Goal: Feedback & Contribution: Leave review/rating

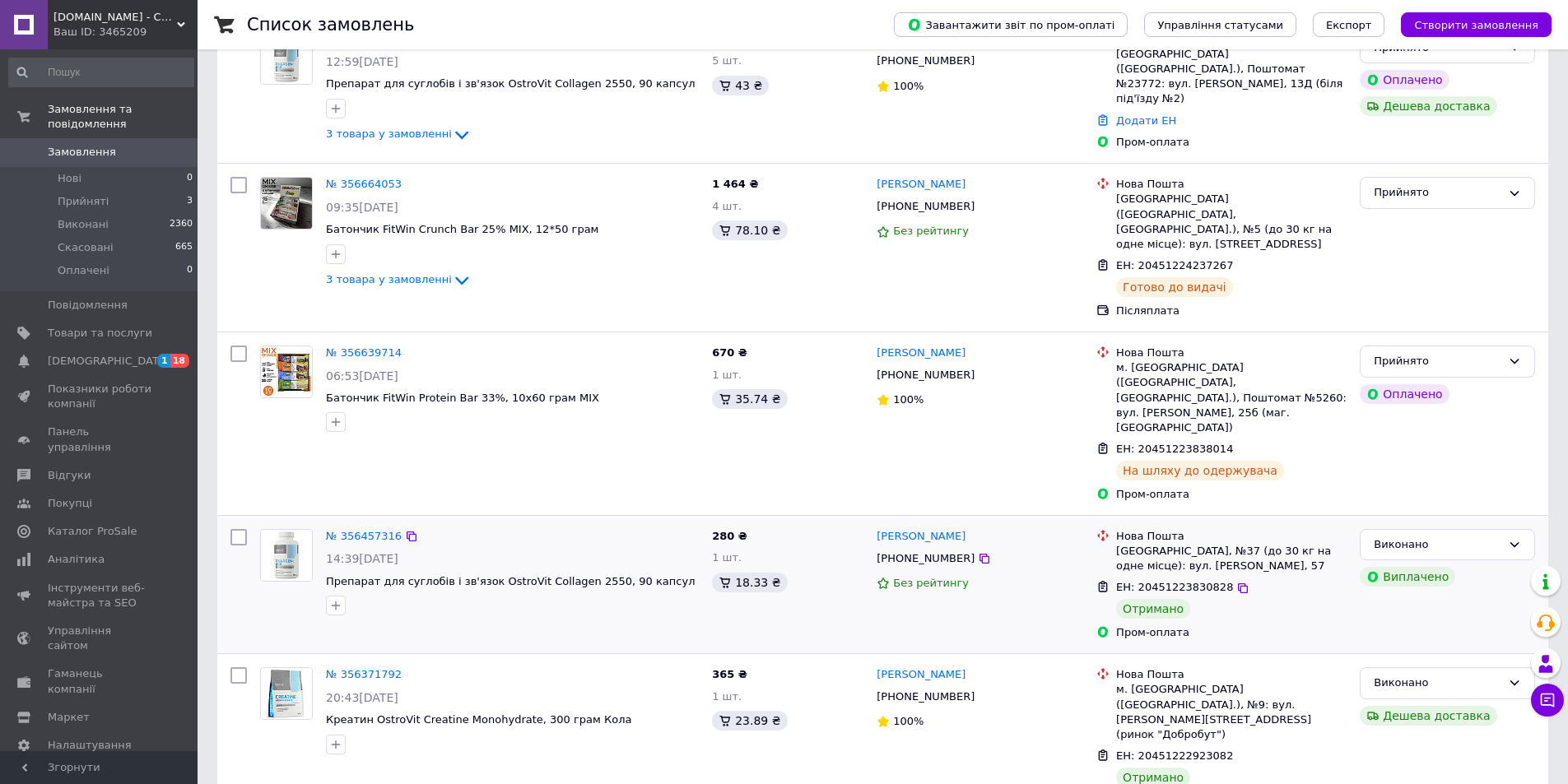
scroll to position [247, 0]
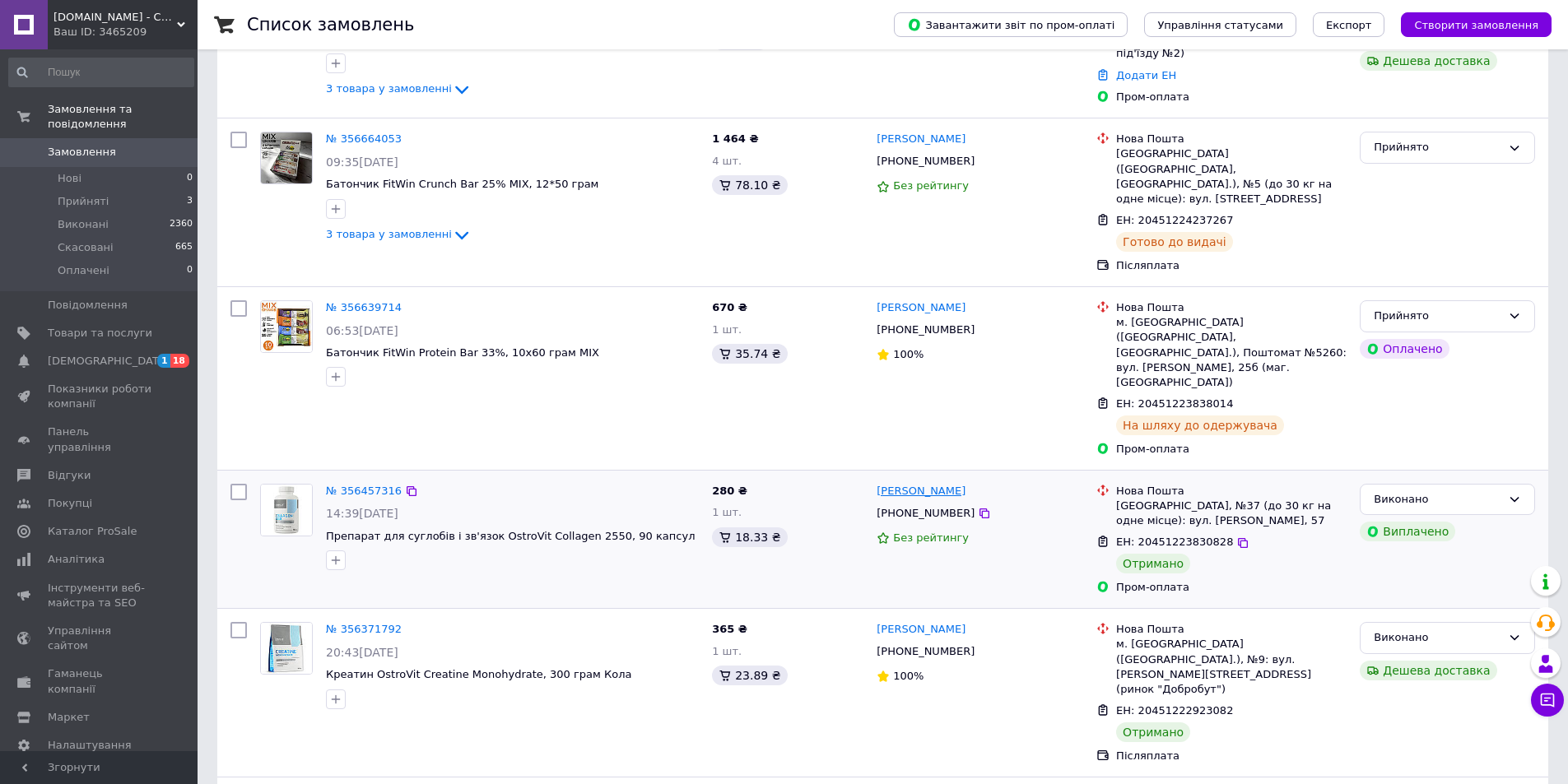
click at [916, 484] on link "[PERSON_NAME]" at bounding box center [920, 491] width 89 height 16
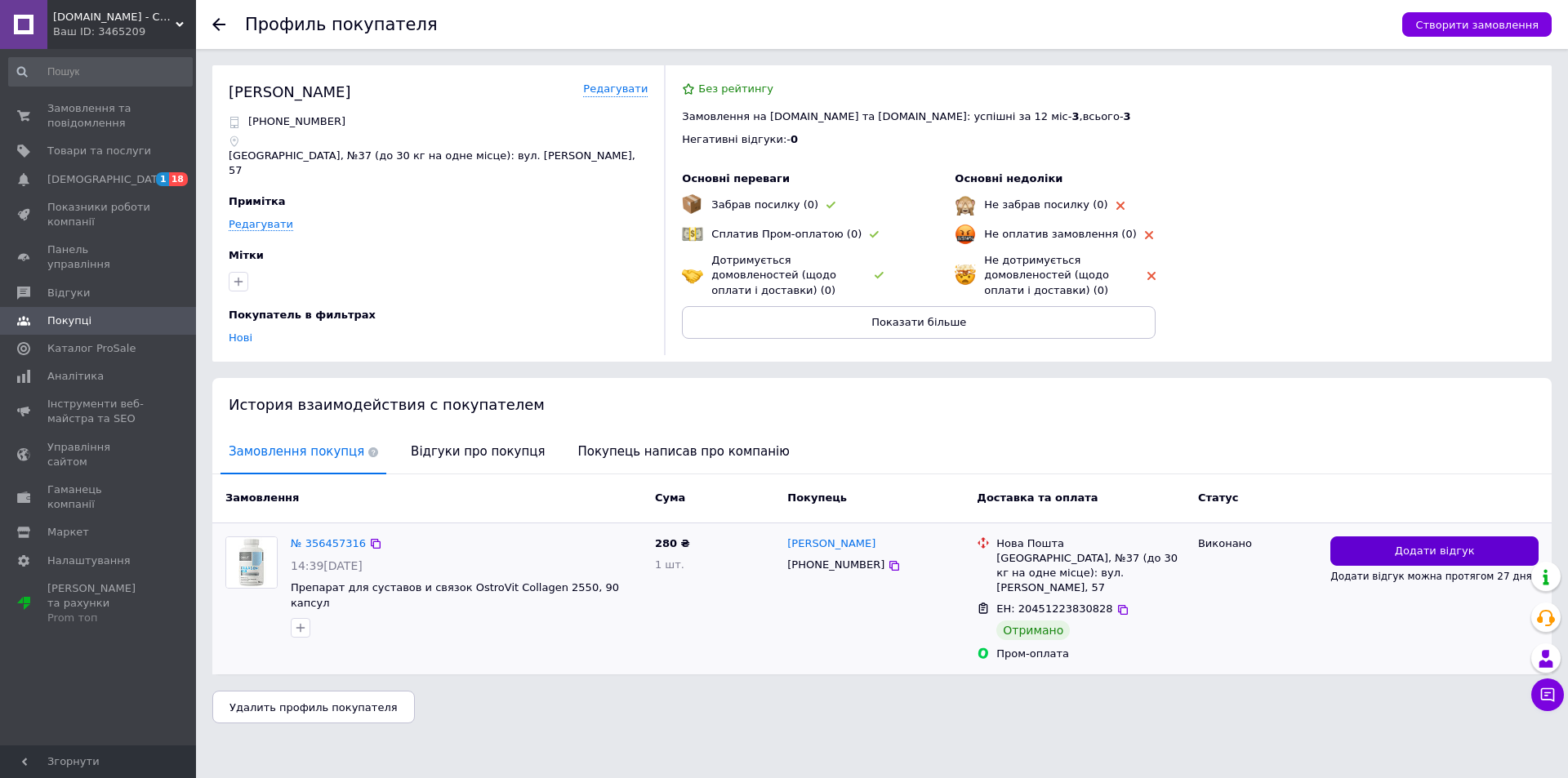
click at [1419, 544] on span "Додати відгук" at bounding box center [1435, 551] width 80 height 16
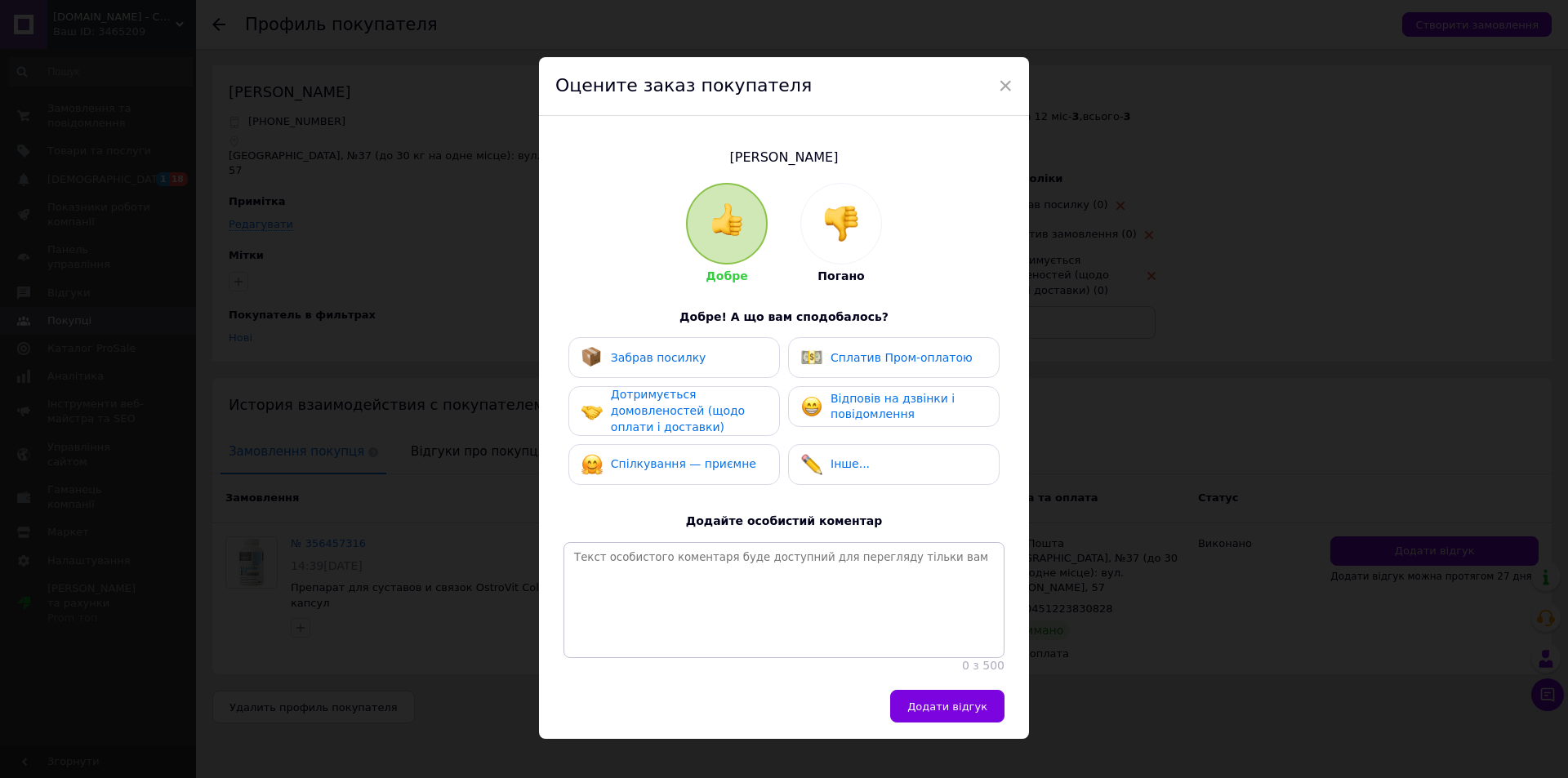
click at [664, 367] on div "Забрав посилку" at bounding box center [644, 358] width 125 height 21
click at [655, 419] on span "Дотримується домовленостей (щодо оплати і доставки)" at bounding box center [678, 410] width 134 height 45
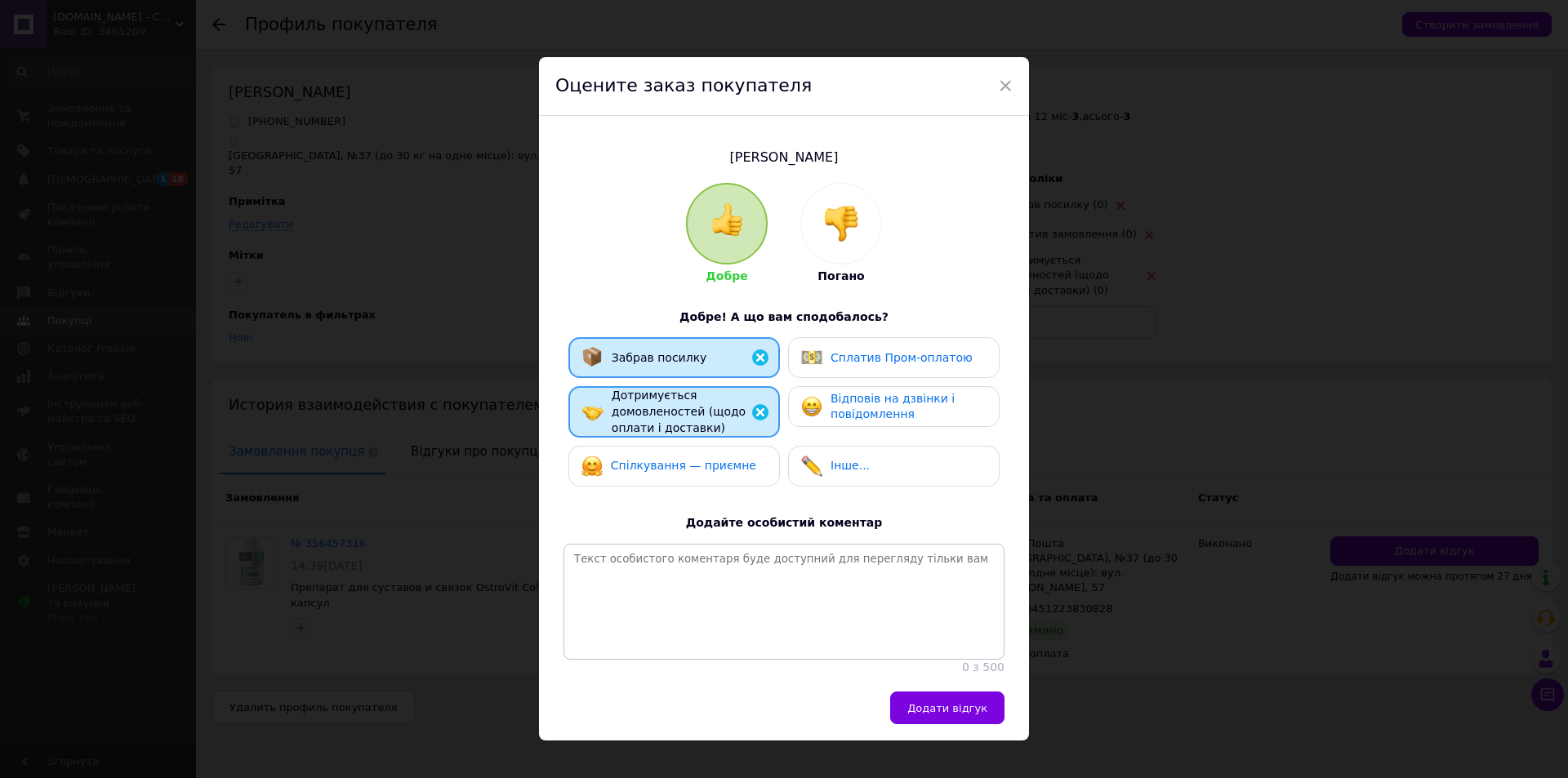
click at [675, 465] on span "Спілкування — приємне" at bounding box center [684, 465] width 146 height 13
click at [869, 416] on span "Відповів на дзвінки і повідомлення" at bounding box center [893, 407] width 124 height 30
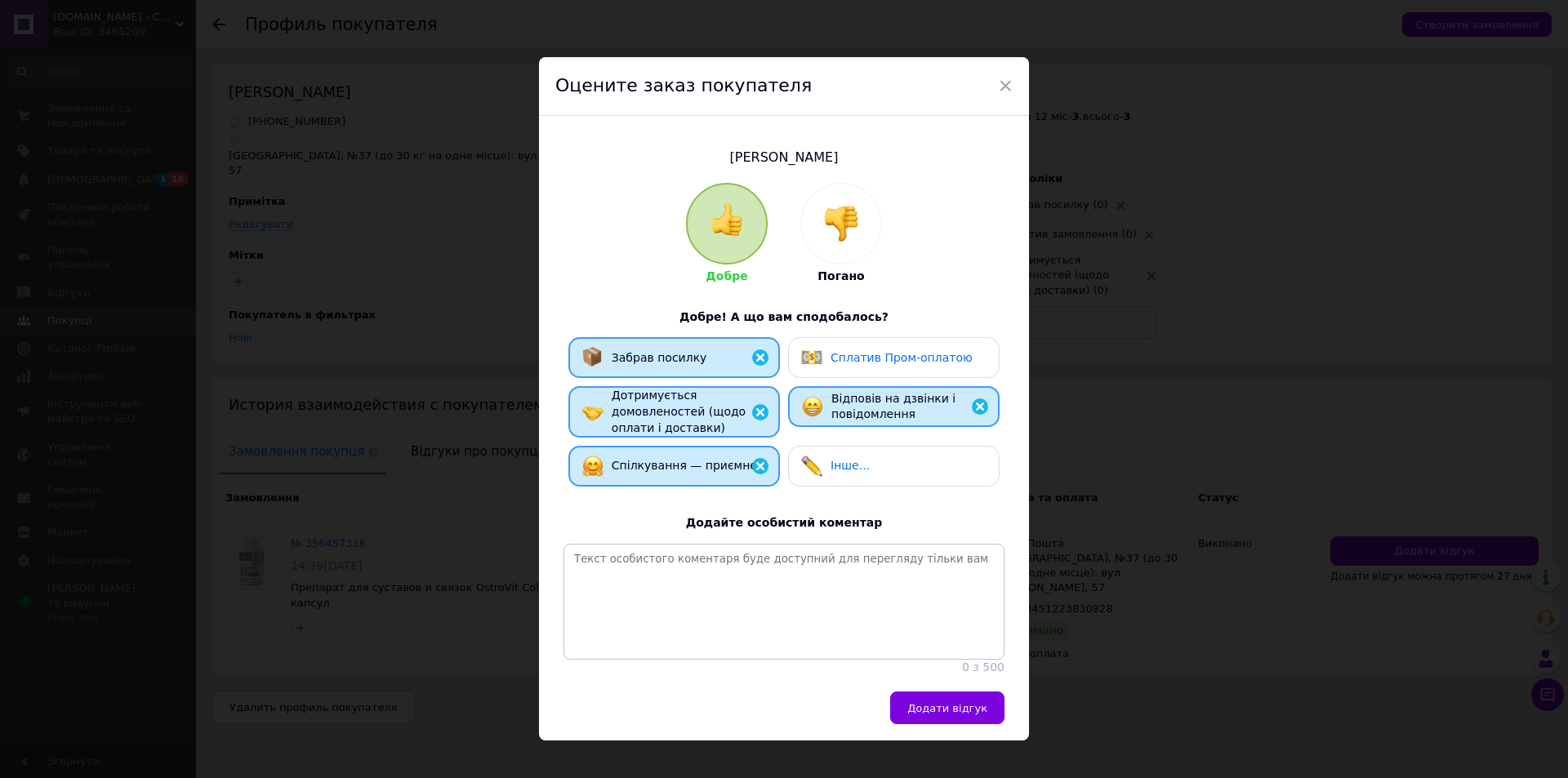
click at [869, 373] on div "Сплатив Пром-оплатою" at bounding box center [893, 358] width 211 height 41
click at [966, 741] on div "Додати відгук" at bounding box center [784, 716] width 490 height 49
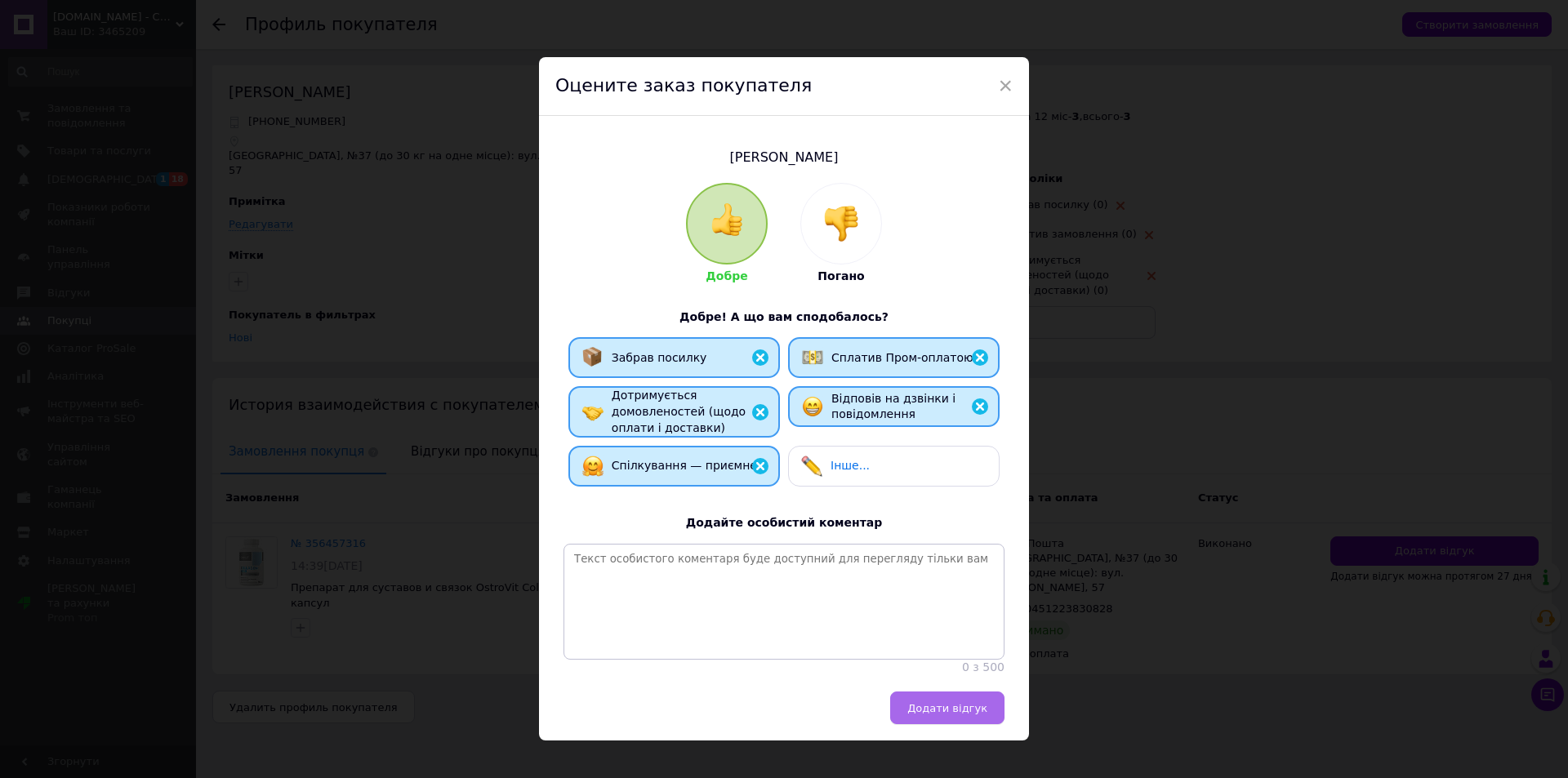
click at [963, 715] on span "Додати відгук" at bounding box center [947, 708] width 80 height 12
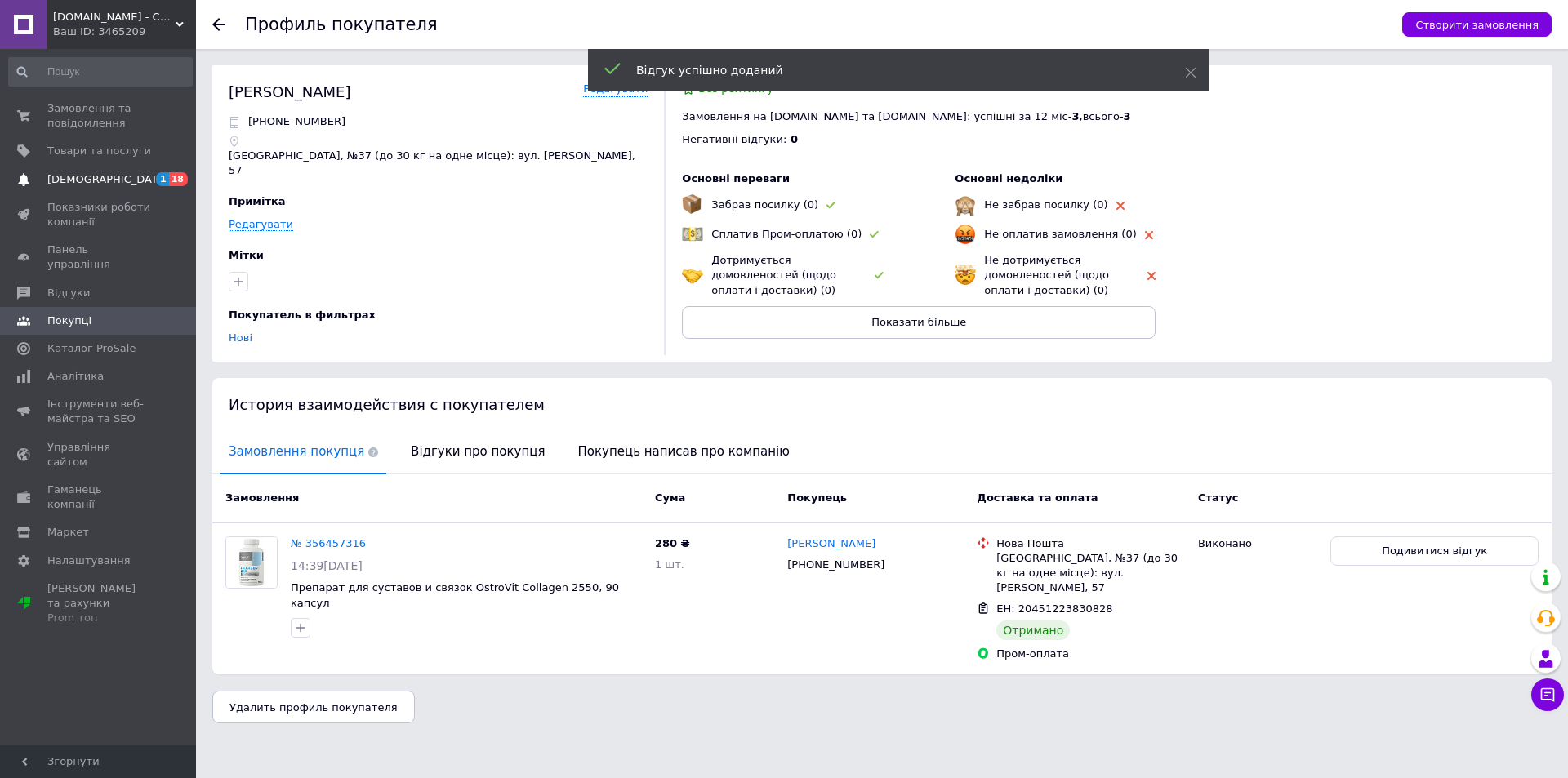
click at [89, 178] on span "[DEMOGRAPHIC_DATA]" at bounding box center [108, 180] width 121 height 15
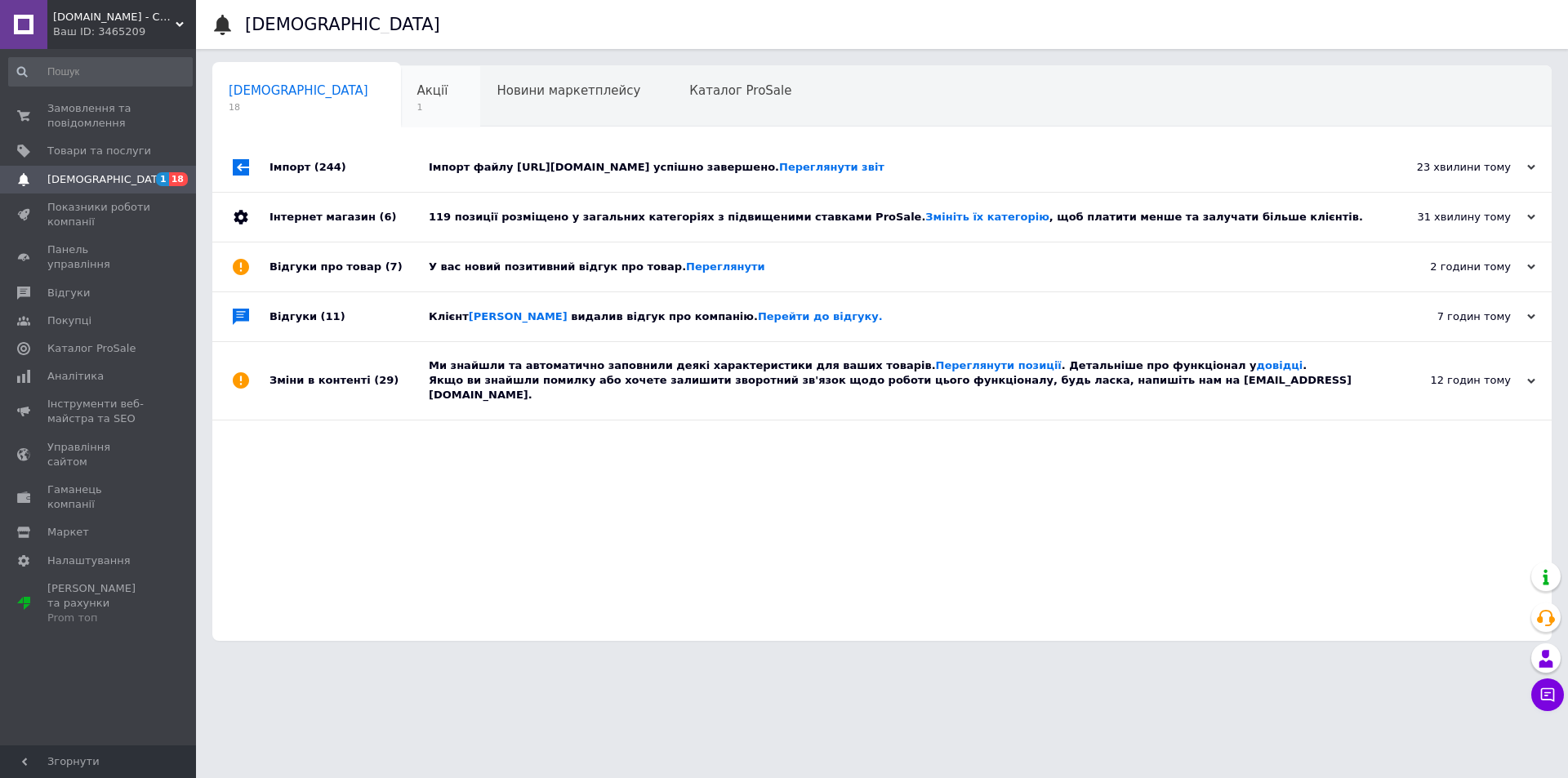
click at [417, 97] on span "Акції" at bounding box center [433, 90] width 31 height 15
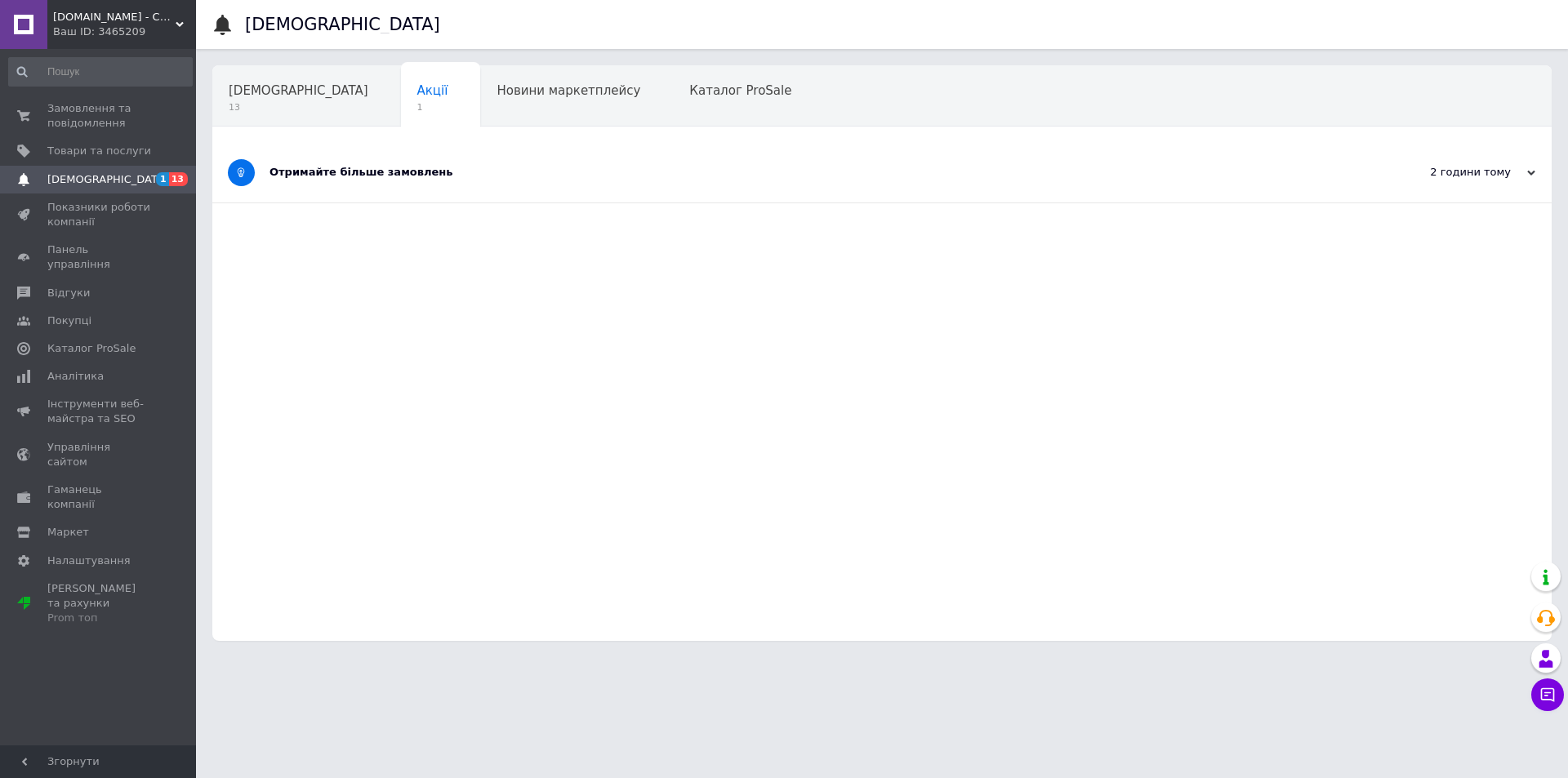
click at [318, 173] on div "Отримайте більше замовлень" at bounding box center [821, 173] width 1102 height 15
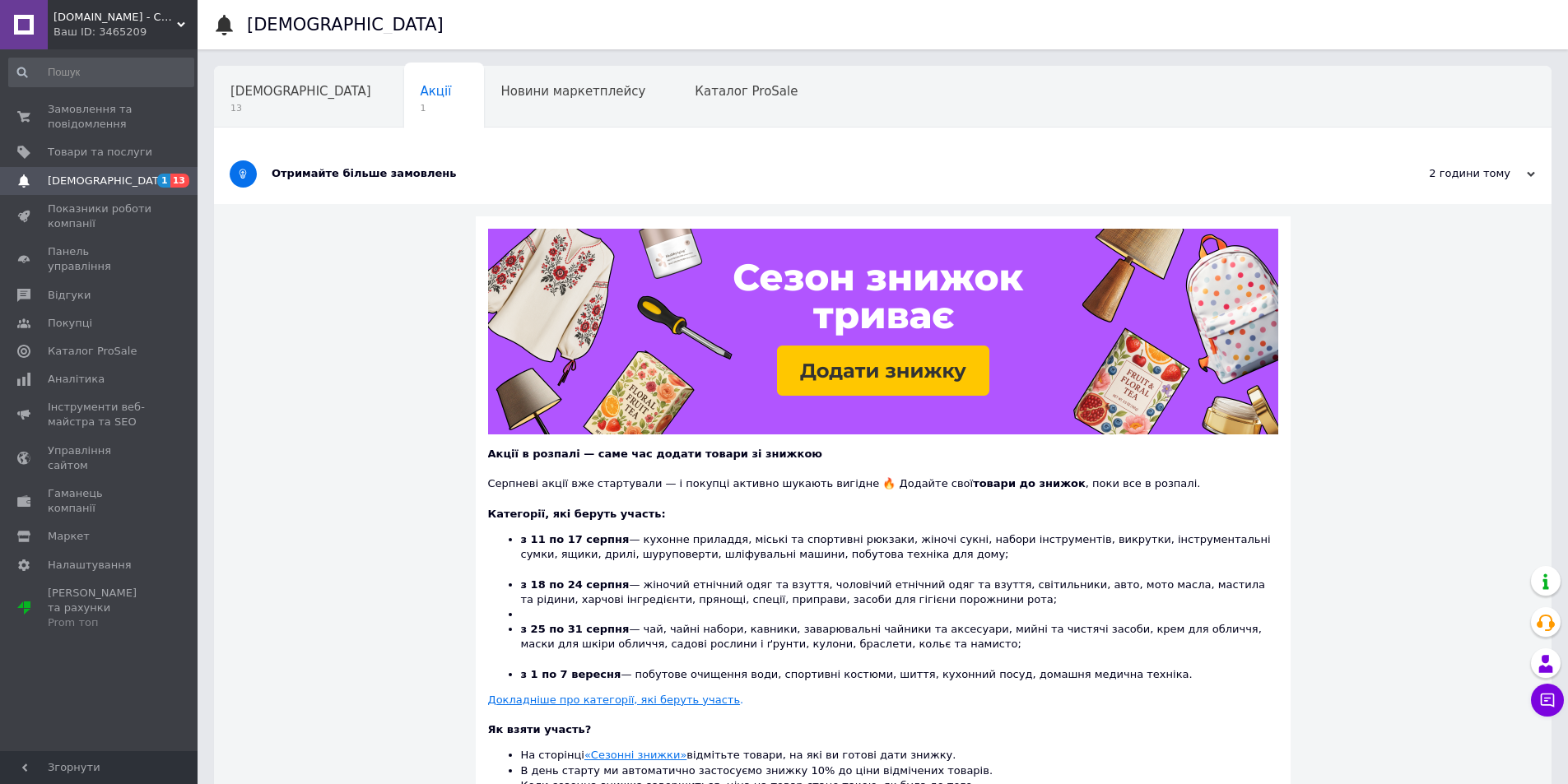
click at [321, 174] on div "Отримайте більше замовлень" at bounding box center [821, 174] width 1099 height 15
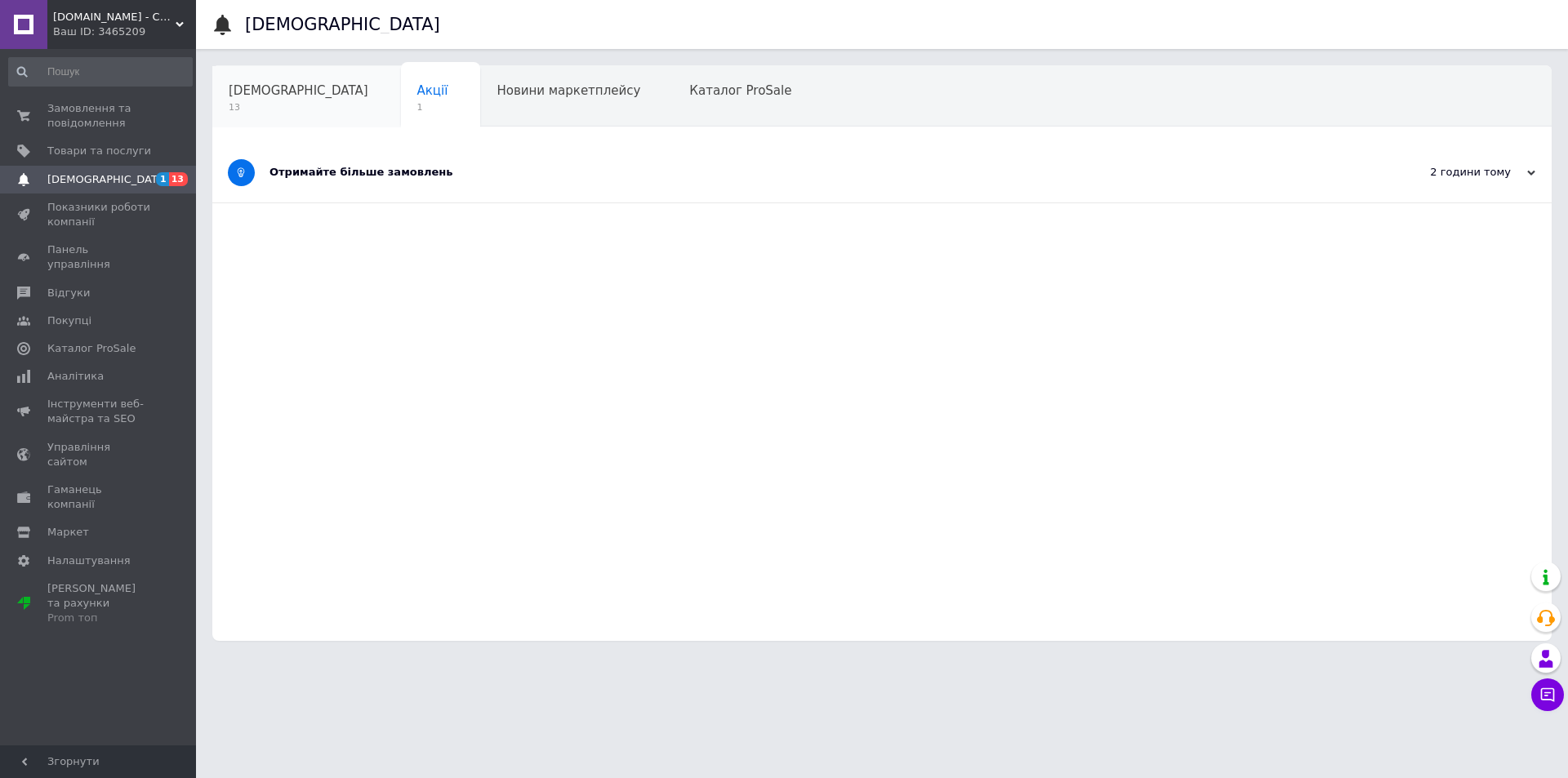
click at [267, 95] on span "[DEMOGRAPHIC_DATA]" at bounding box center [299, 90] width 140 height 15
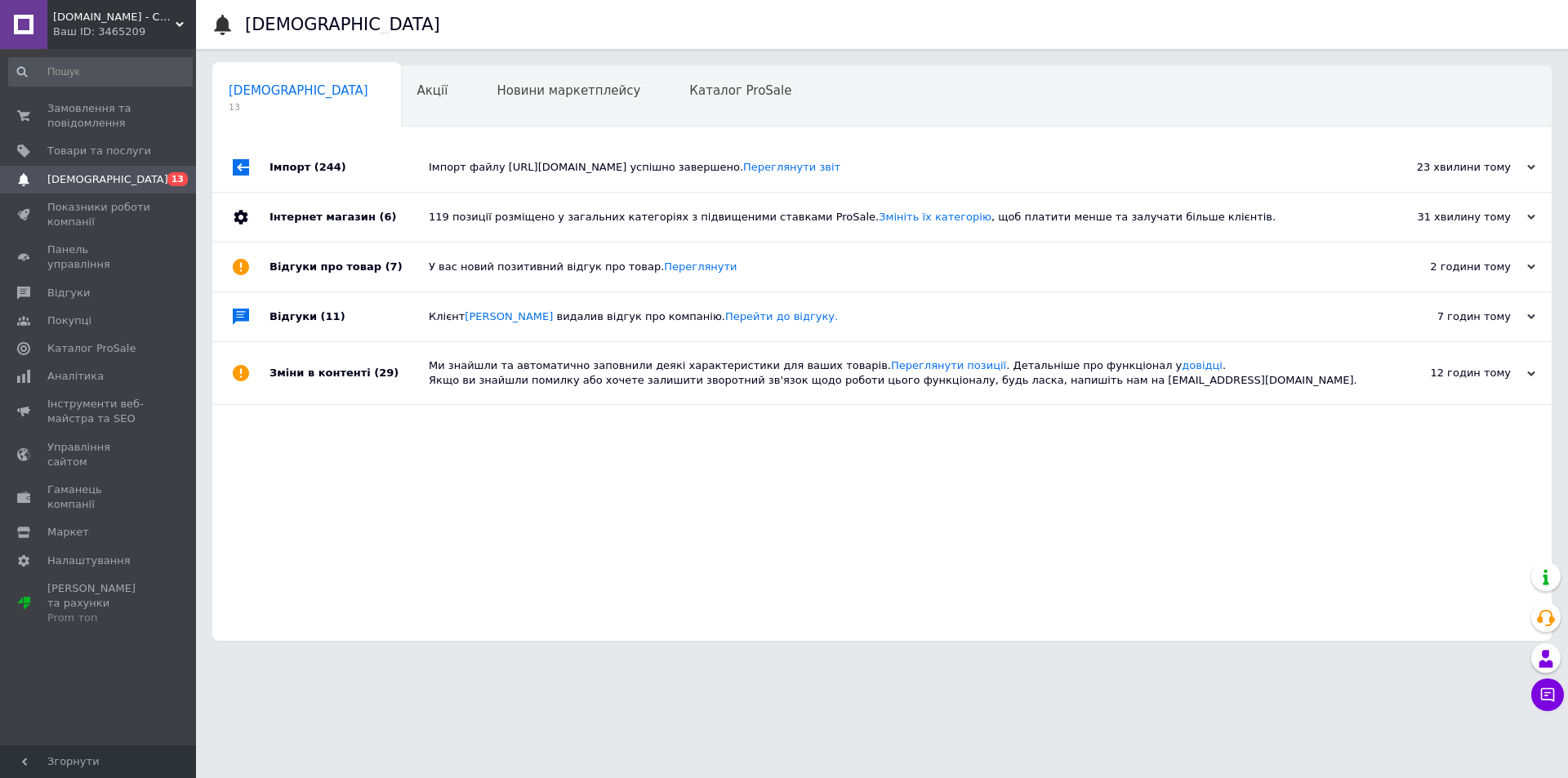
click at [459, 168] on div "Імпорт файлу [URL][DOMAIN_NAME] успішно завершено. Переглянути звіт" at bounding box center [900, 168] width 944 height 15
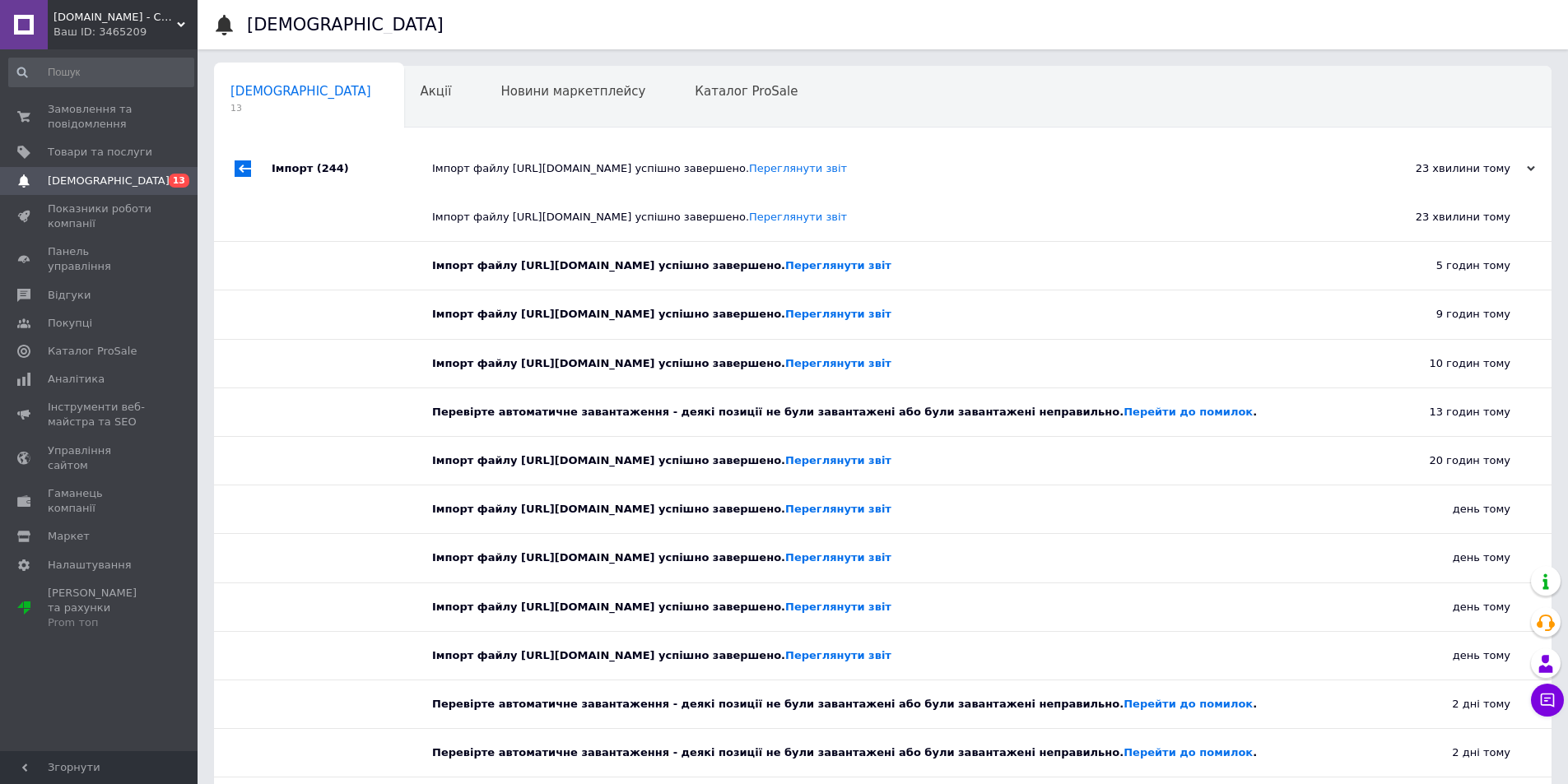
click at [463, 169] on div "Імпорт файлу [URL][DOMAIN_NAME] успішно завершено. Переглянути звіт" at bounding box center [901, 169] width 938 height 15
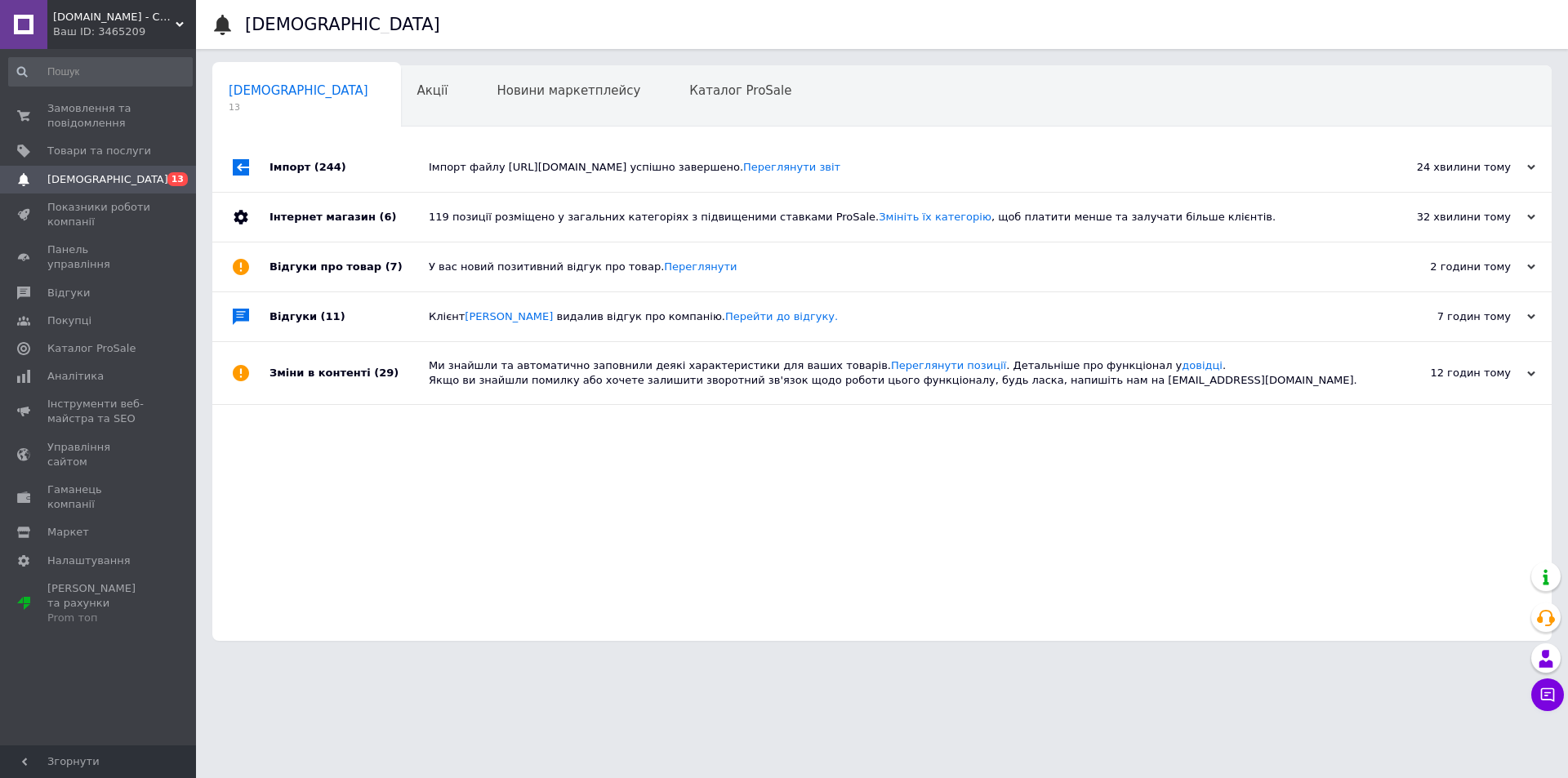
click at [465, 212] on div "119 позиції розміщено у загальних категоріях з підвищеними ставками ProSale. Зм…" at bounding box center [900, 217] width 944 height 15
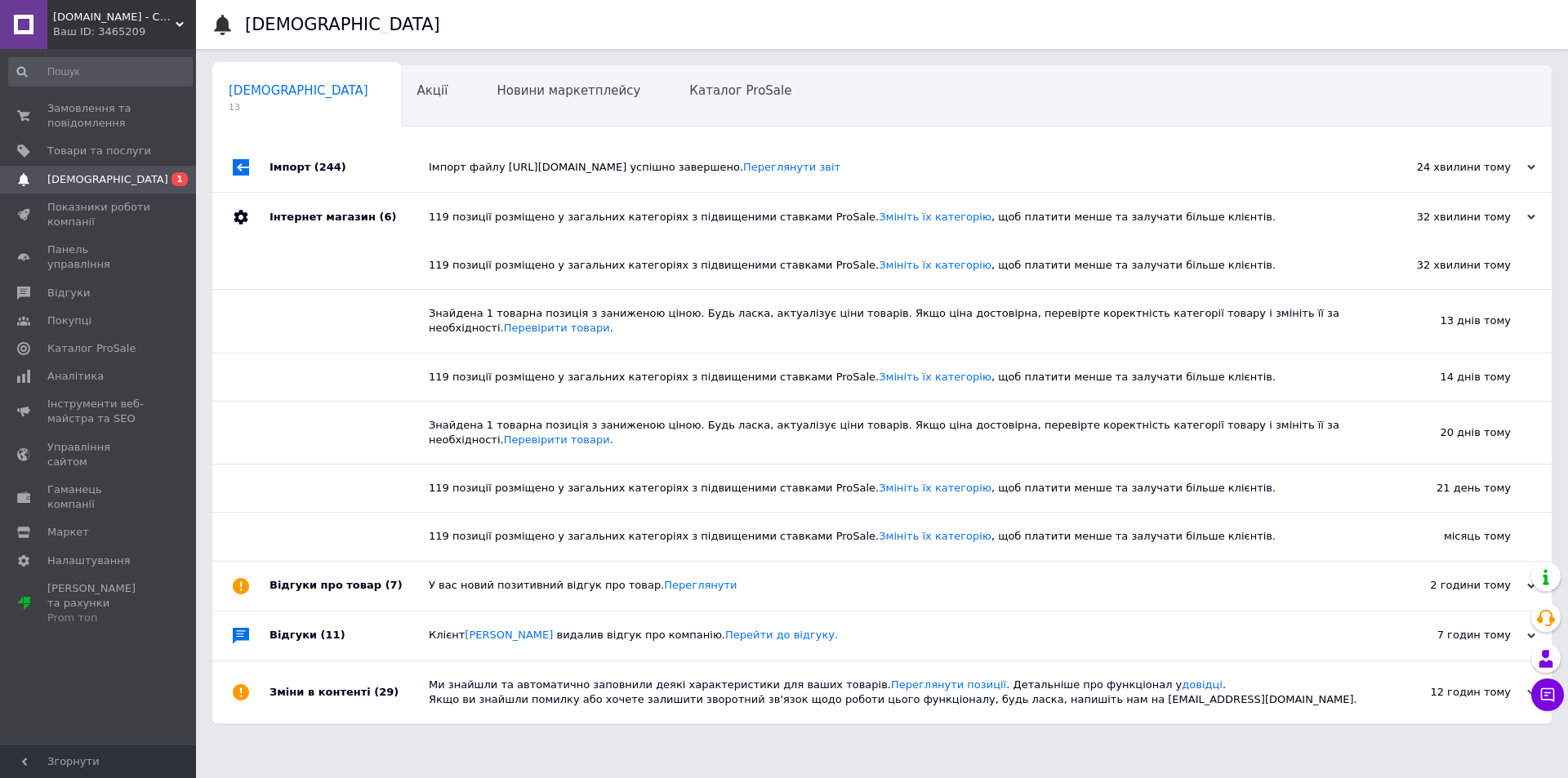
click at [465, 212] on div "119 позиції розміщено у загальних категоріях з підвищеними ставками ProSale. Зм…" at bounding box center [900, 217] width 944 height 15
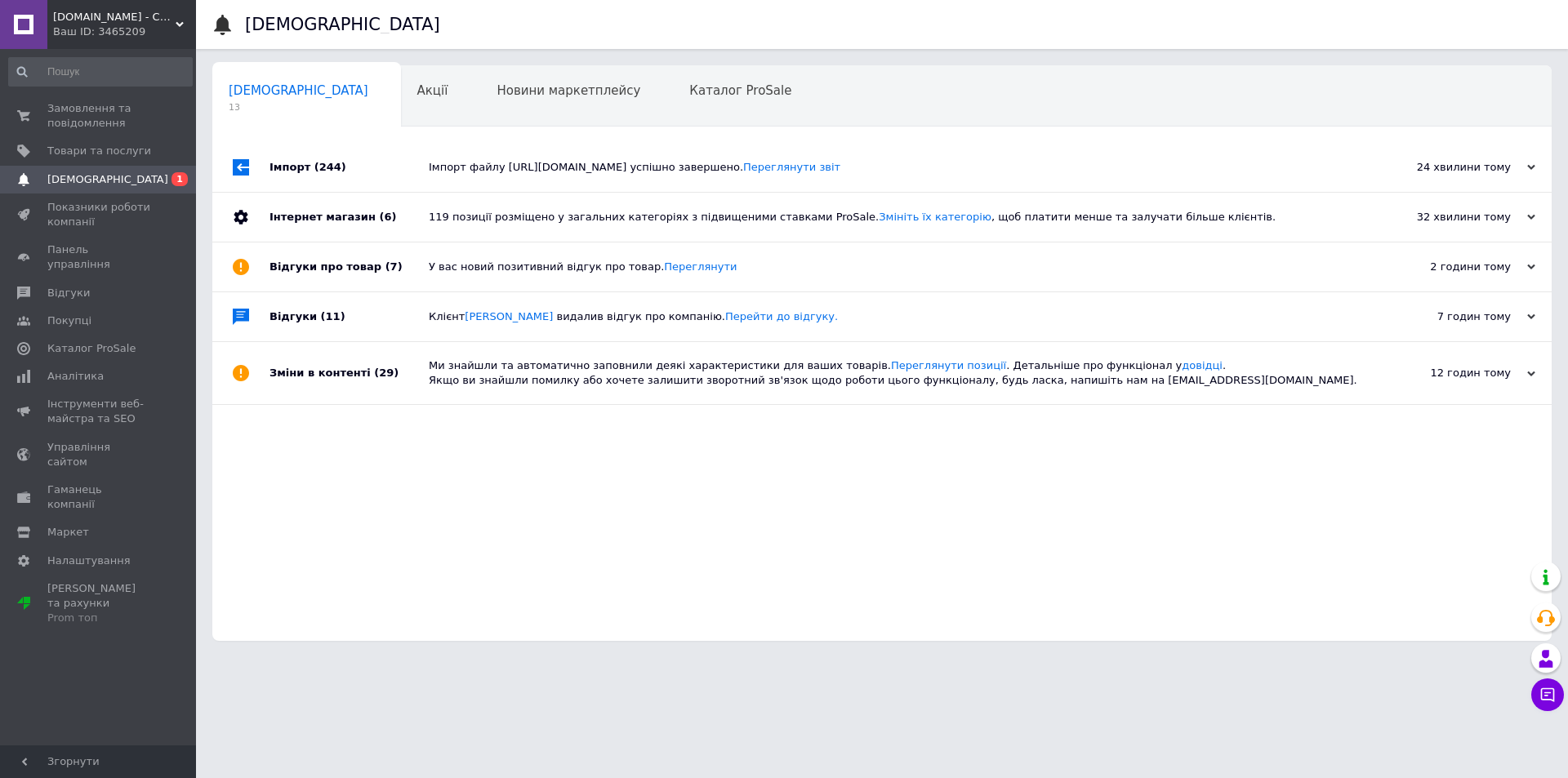
click at [462, 262] on div "У вас новий позитивний відгук про товар. [GEOGRAPHIC_DATA]" at bounding box center [900, 267] width 944 height 15
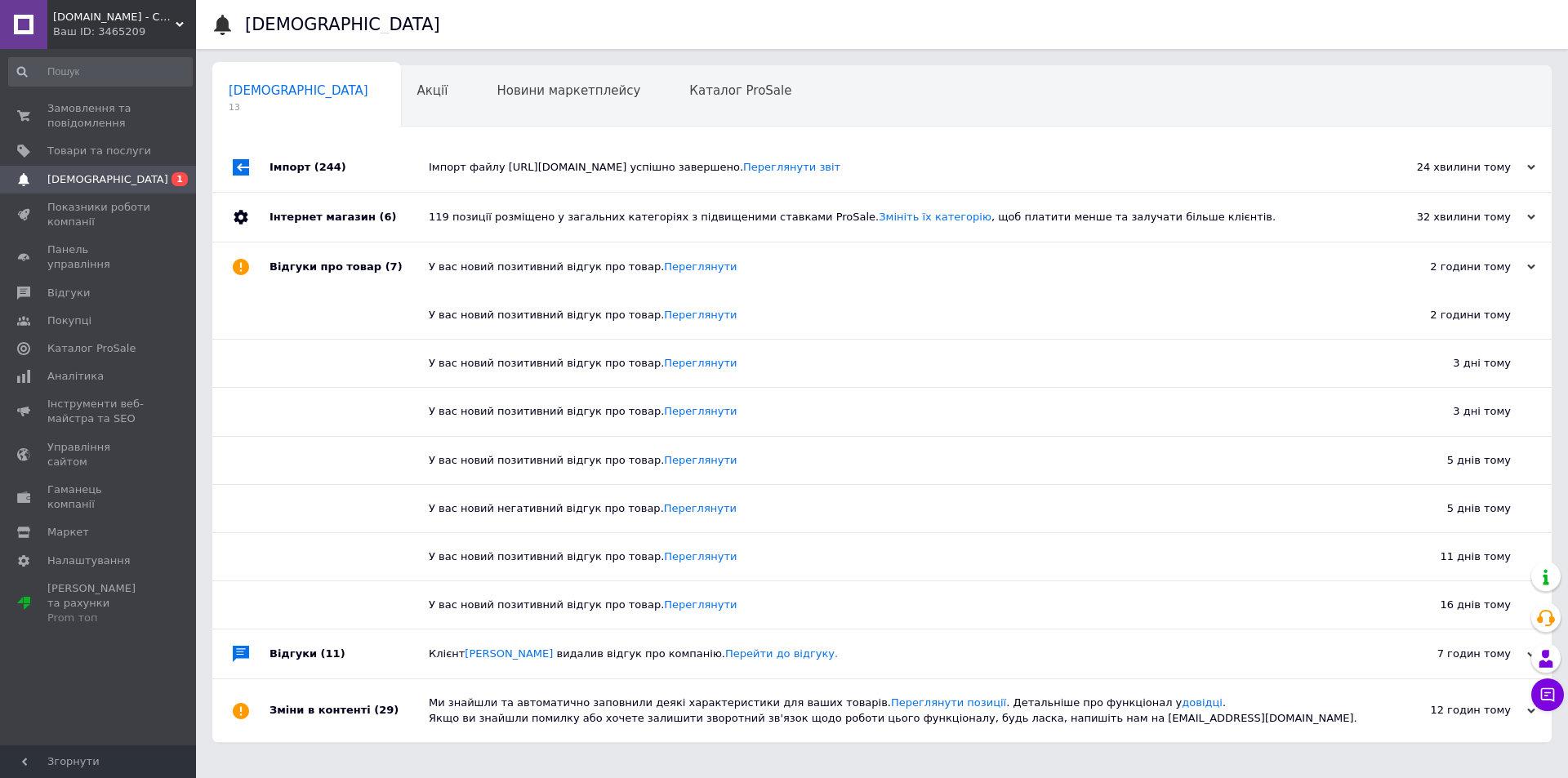
click at [462, 262] on div "У вас новий позитивний відгук про товар. [GEOGRAPHIC_DATA]" at bounding box center [900, 267] width 944 height 15
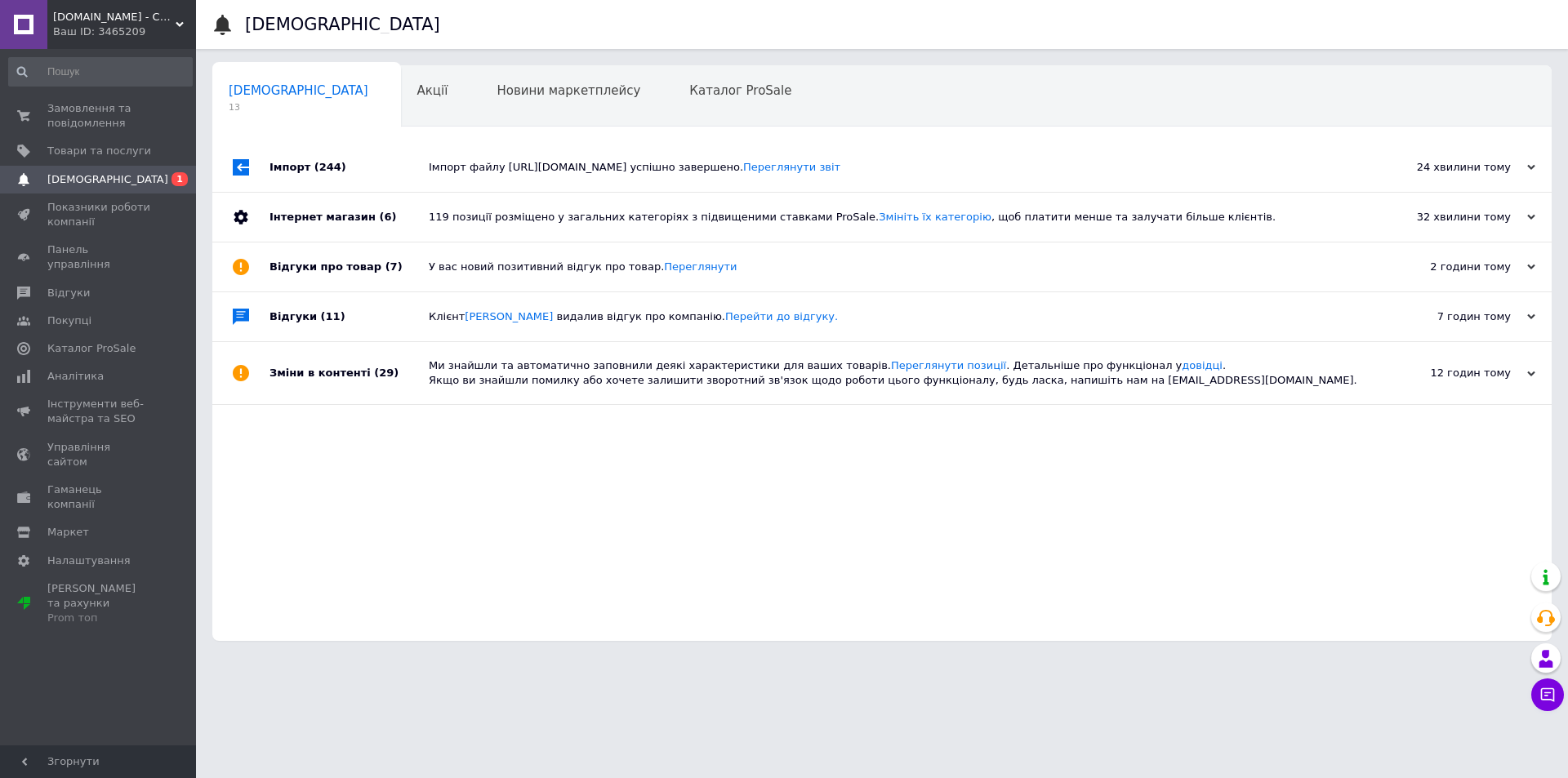
click at [444, 315] on span "Клієнт [PERSON_NAME] видалив відгук про компанію. Перейти до відгуку." at bounding box center [633, 316] width 409 height 12
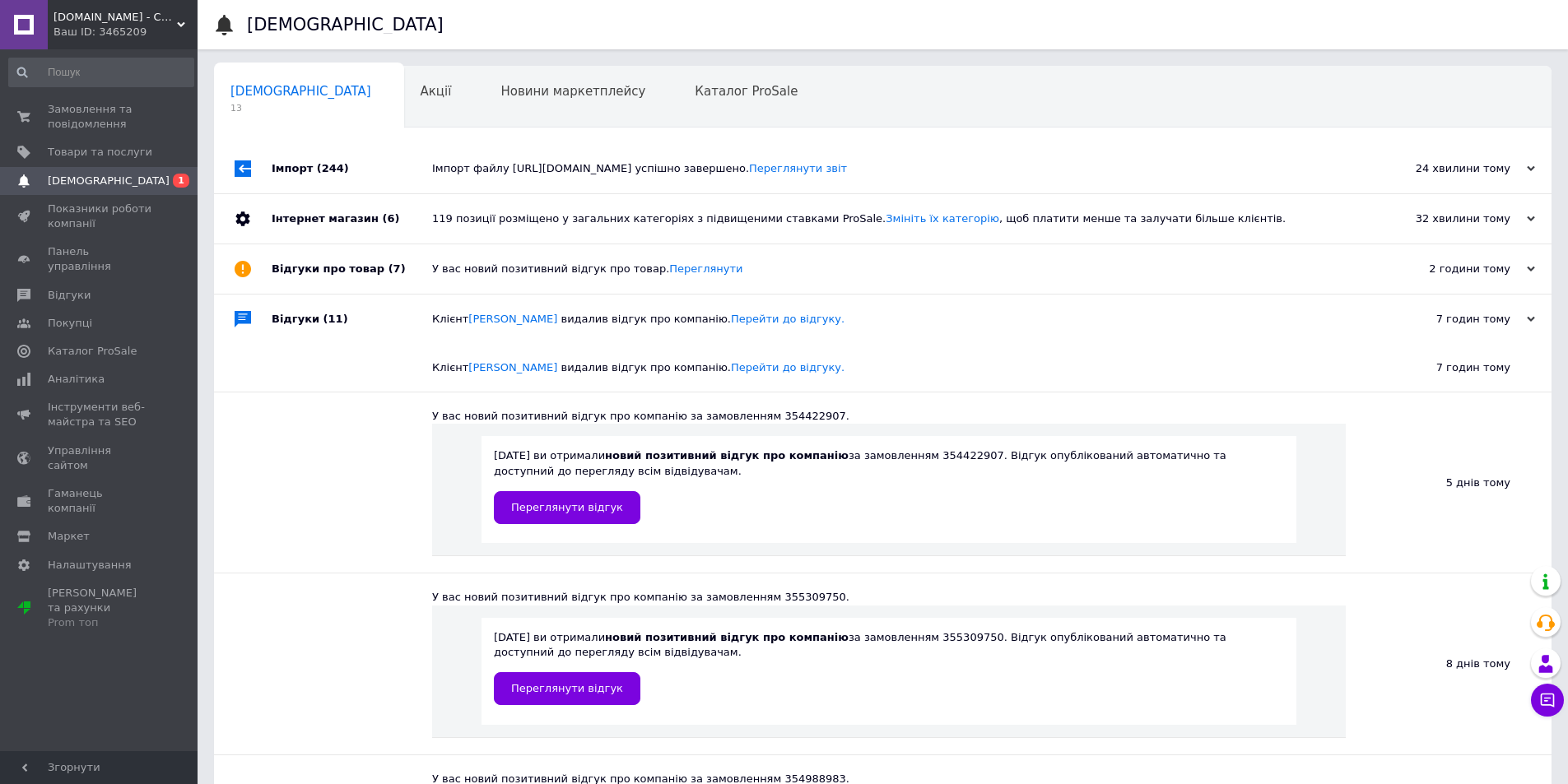
click at [448, 317] on span "Клієнт [PERSON_NAME] видалив відгук про компанію. Перейти до відгуку." at bounding box center [637, 318] width 412 height 12
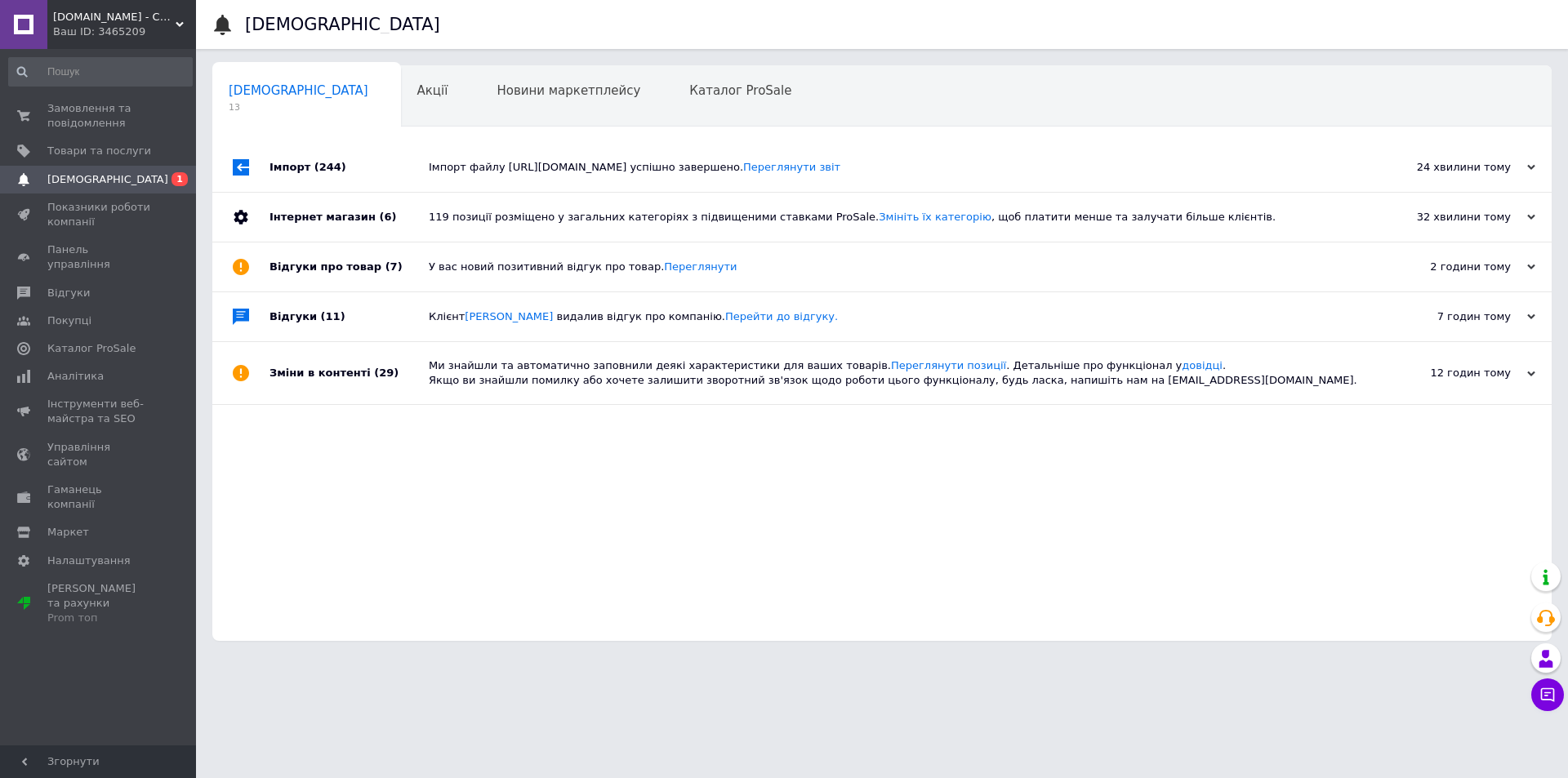
click at [444, 372] on div "Ми знайшли та автоматично заповнили деякі характеристики для ваших товарів. Пер…" at bounding box center [900, 373] width 944 height 30
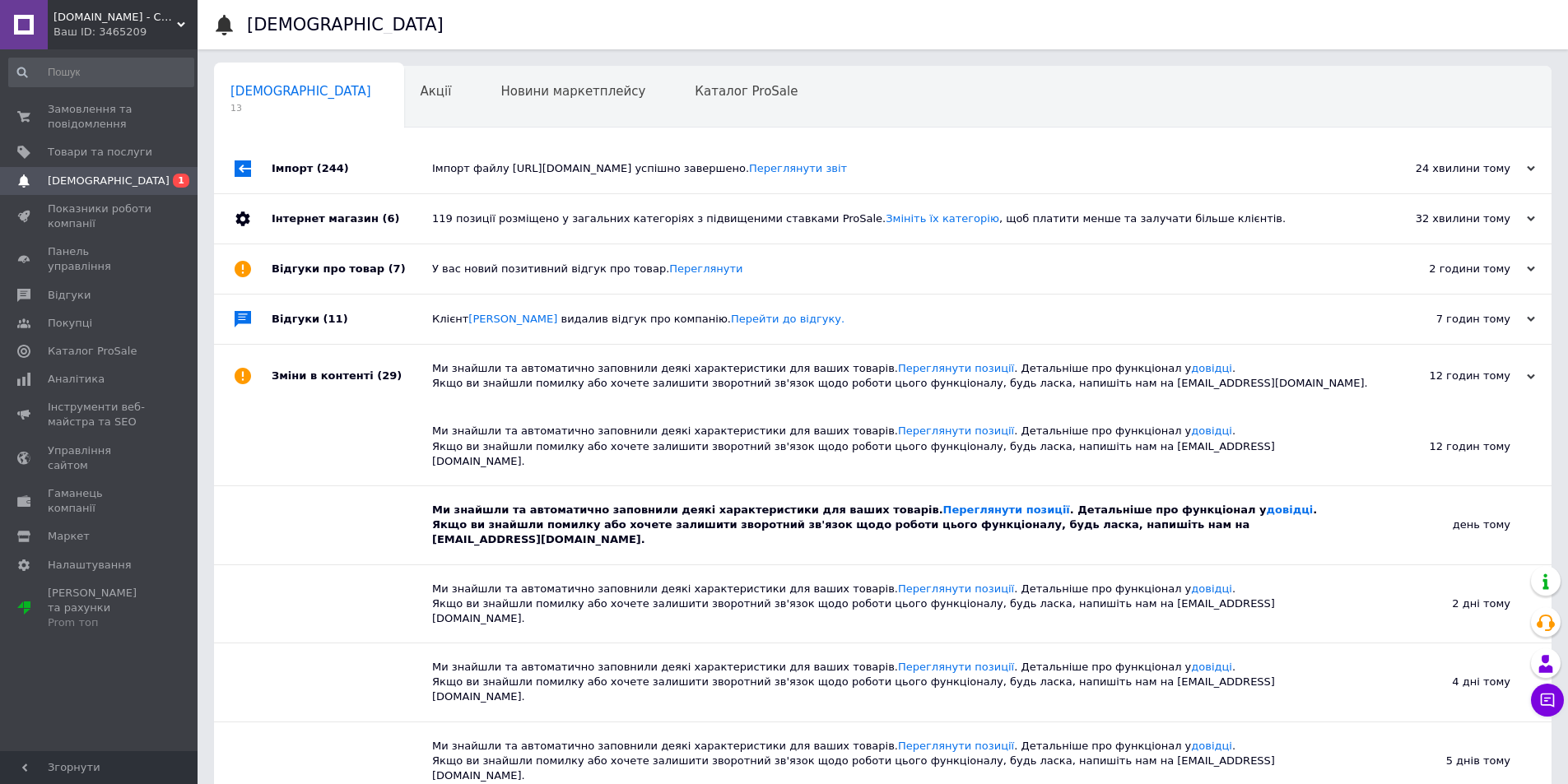
click at [478, 224] on div "119 позиції розміщено у загальних категоріях з підвищеними ставками ProSale. Зм…" at bounding box center [901, 219] width 938 height 15
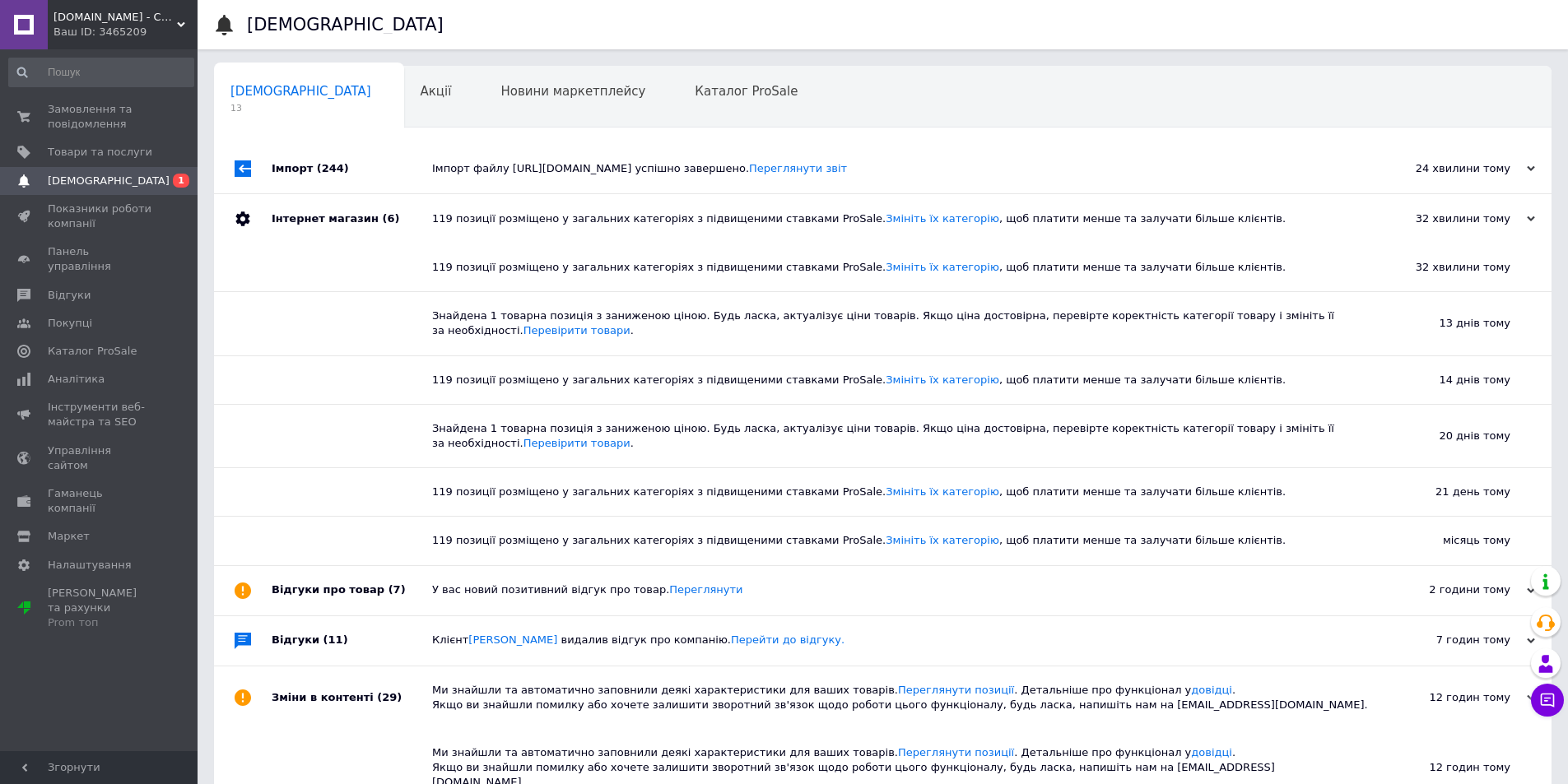
click at [477, 219] on div "119 позиції розміщено у загальних категоріях з підвищеними ставками ProSale. Зм…" at bounding box center [901, 219] width 938 height 15
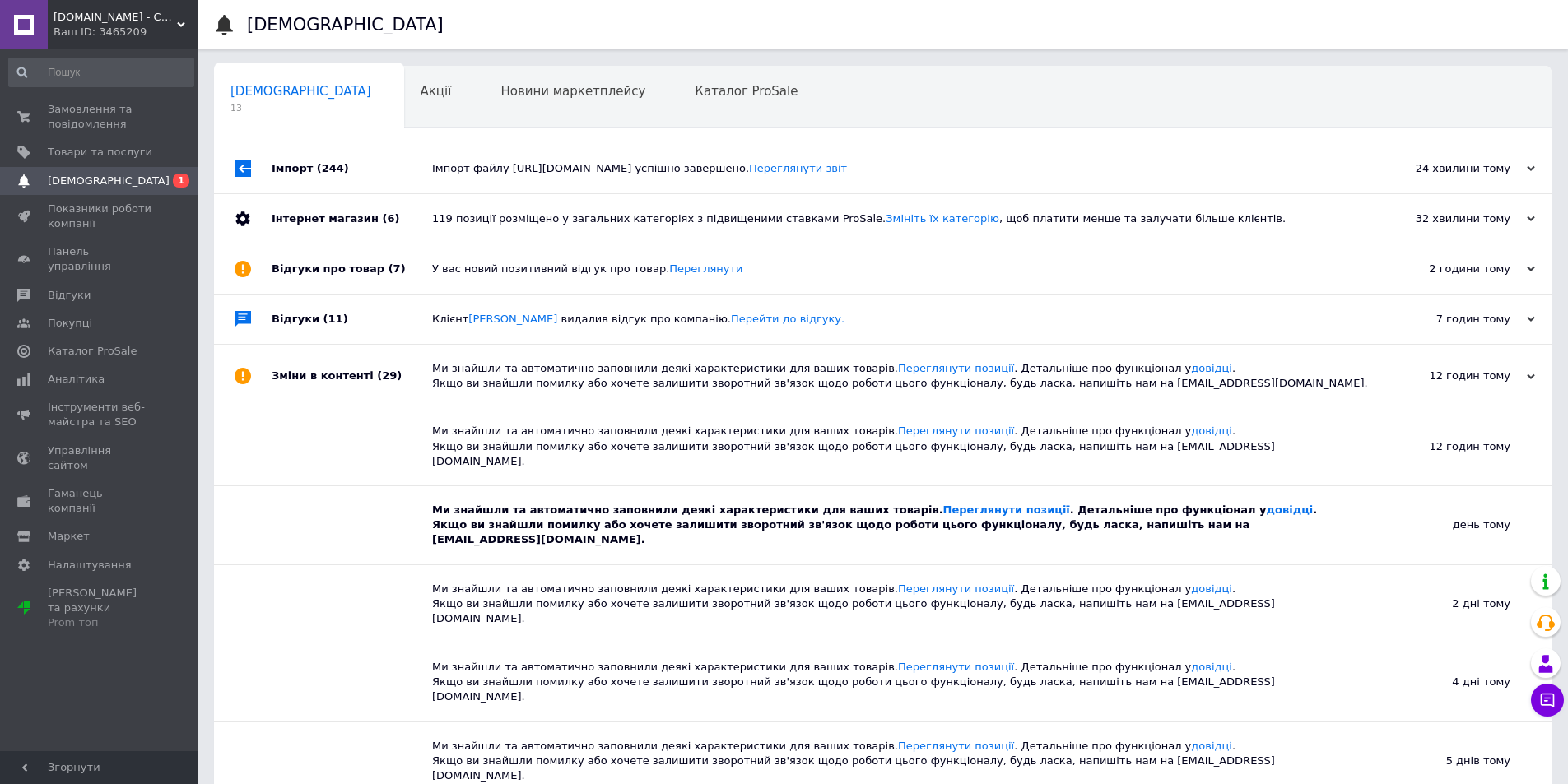
click at [457, 373] on div "Ми знайшли та автоматично заповнили деякі характеристики для ваших товарів. Пер…" at bounding box center [901, 376] width 938 height 30
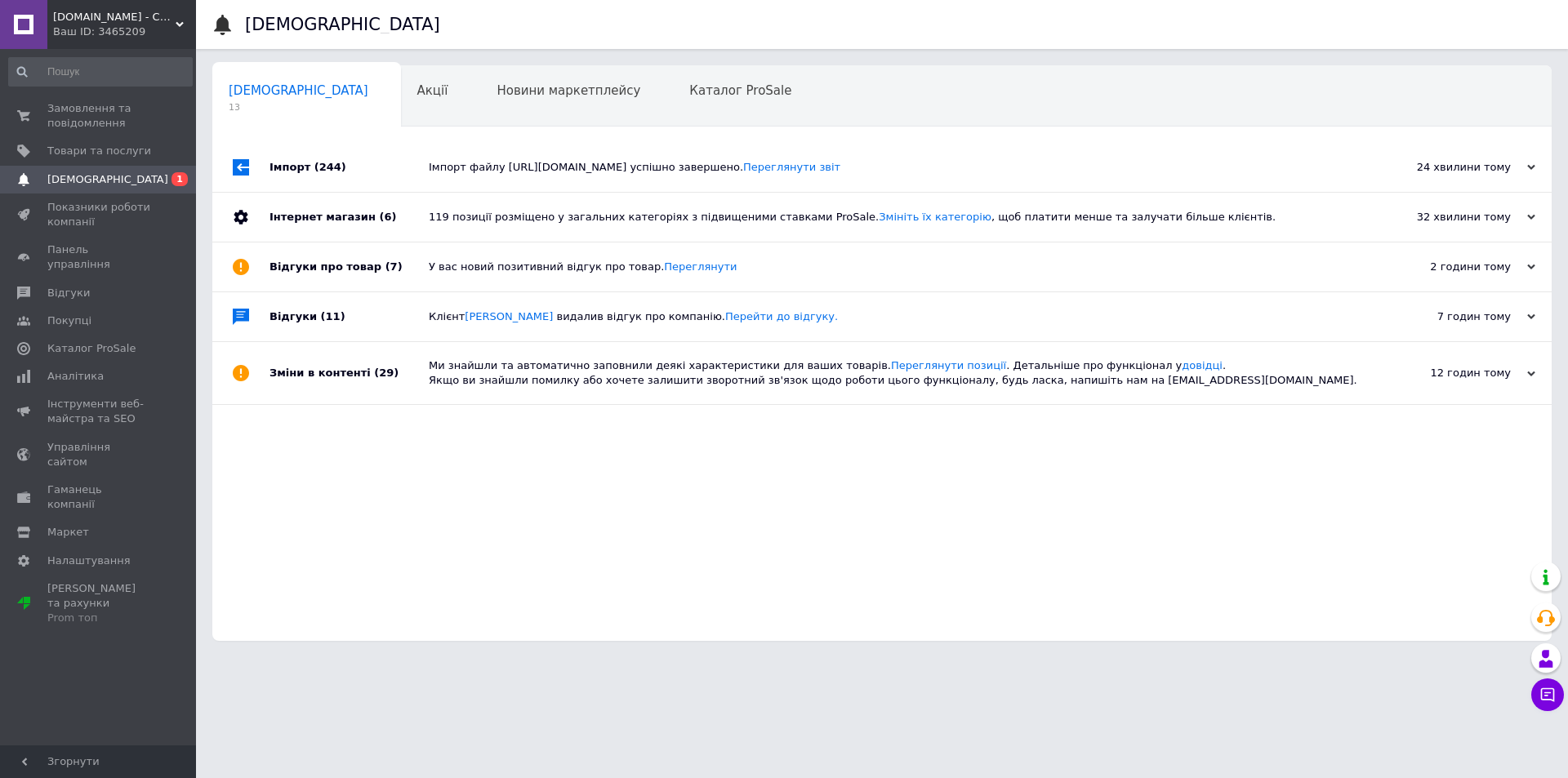
click at [453, 170] on div "Імпорт файлу [URL][DOMAIN_NAME] успішно завершено. Переглянути звіт" at bounding box center [900, 168] width 944 height 15
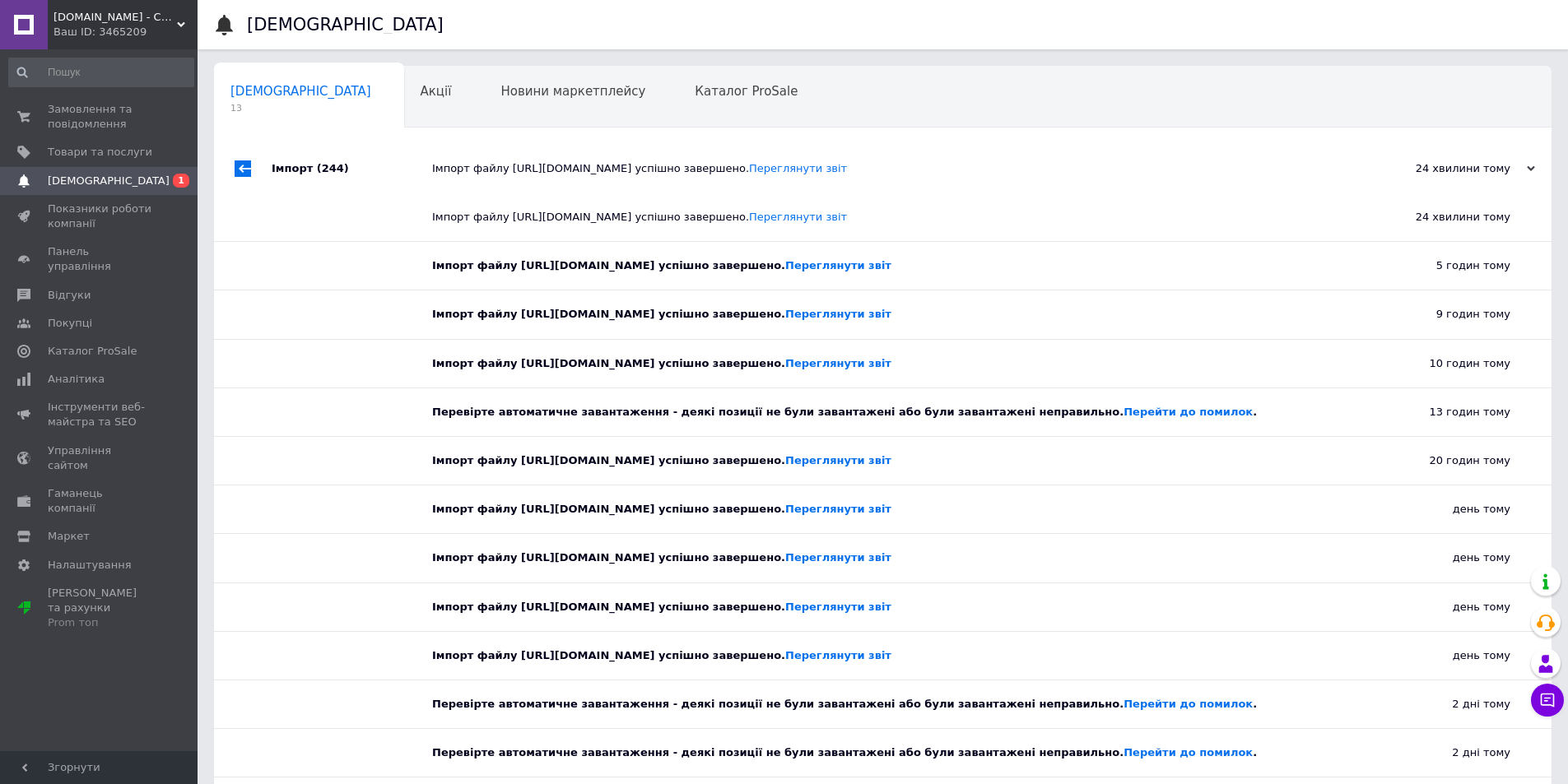
click at [457, 172] on div "Імпорт файлу [URL][DOMAIN_NAME] успішно завершено. Переглянути звіт" at bounding box center [901, 169] width 938 height 15
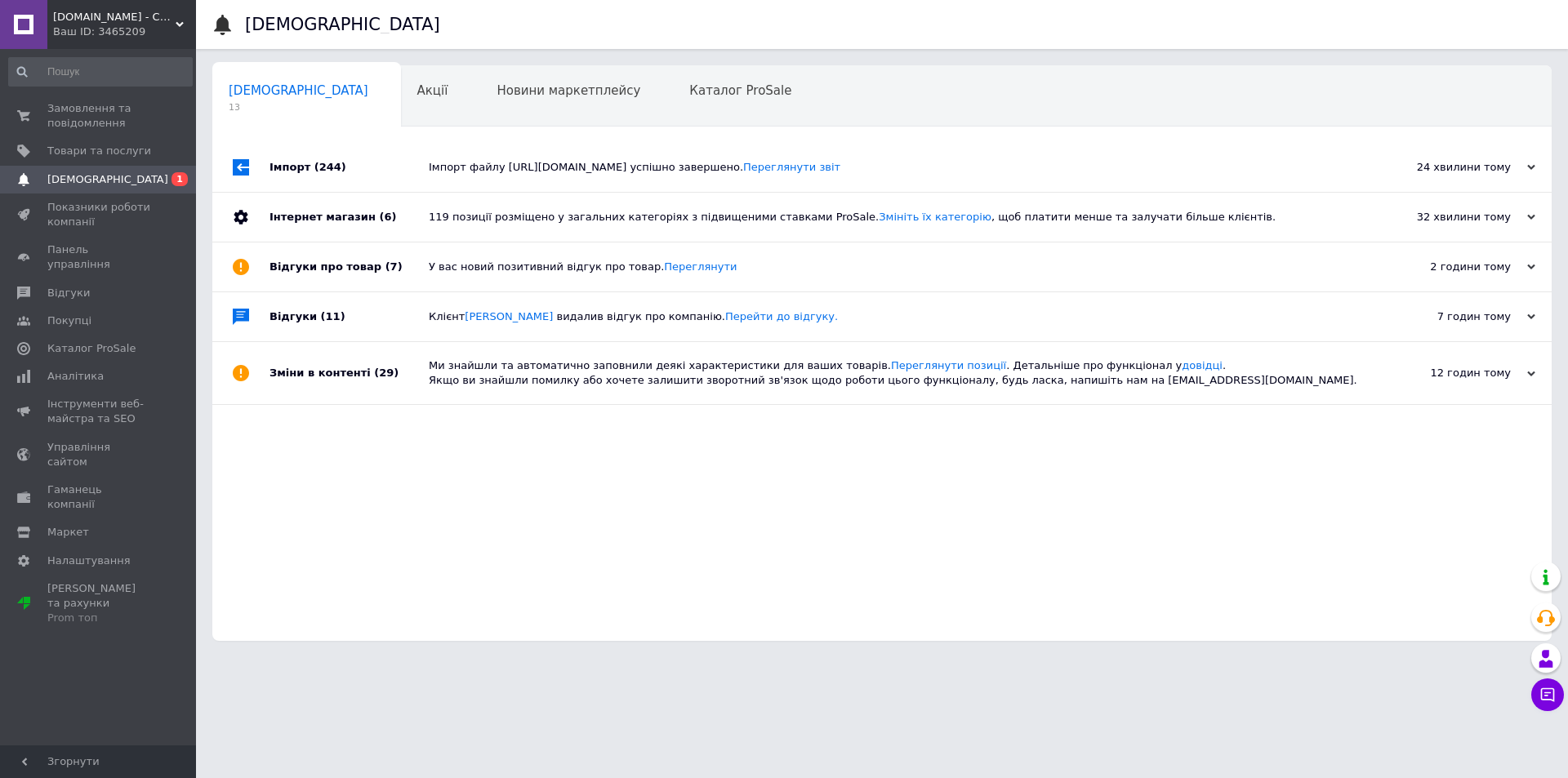
click at [444, 220] on div "119 позиції розміщено у загальних категоріях з підвищеними ставками ProSale. Зм…" at bounding box center [900, 217] width 944 height 15
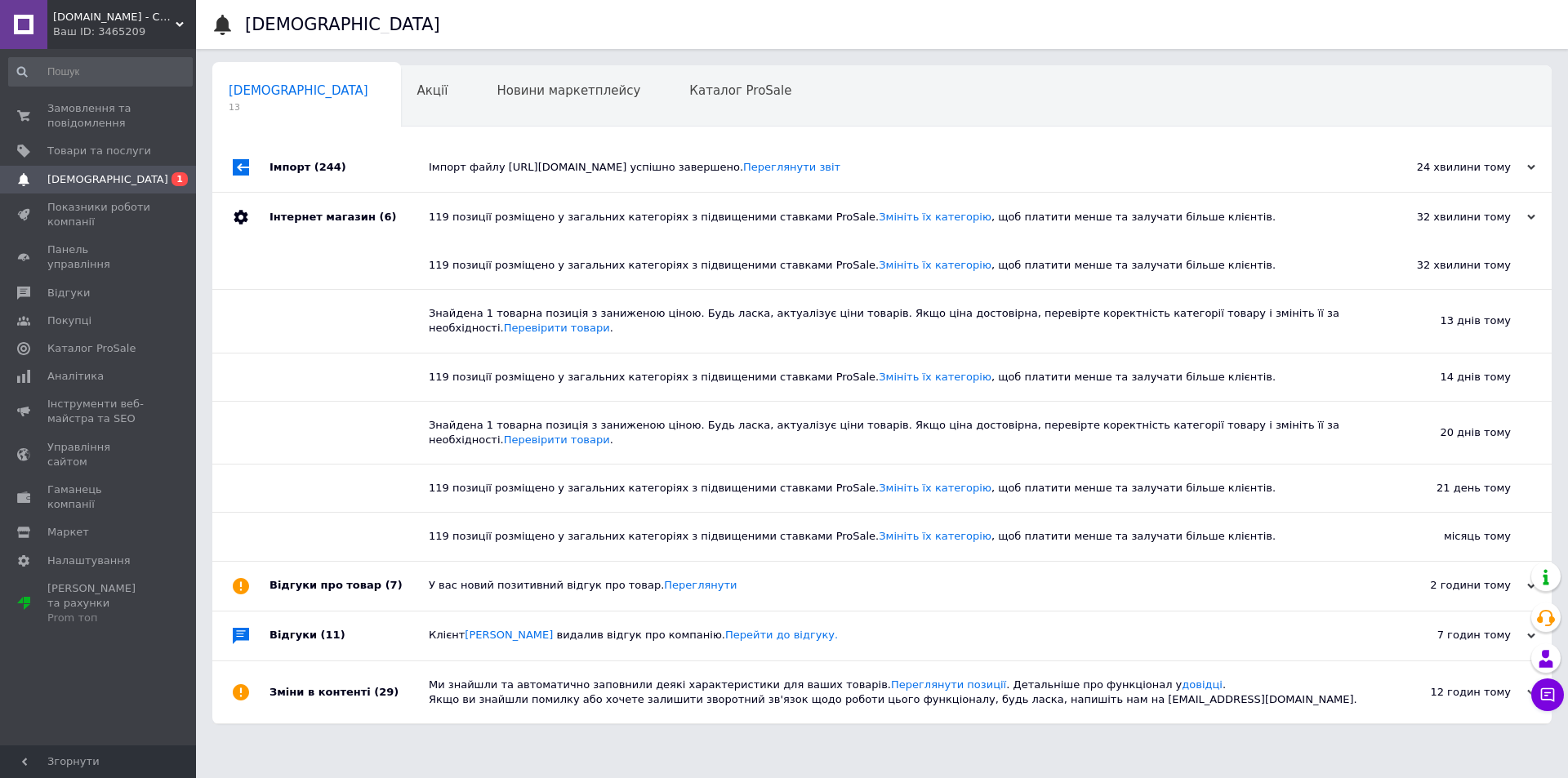
click at [444, 220] on div "119 позиції розміщено у загальних категоріях з підвищеними ставками ProSale. Зм…" at bounding box center [900, 217] width 944 height 15
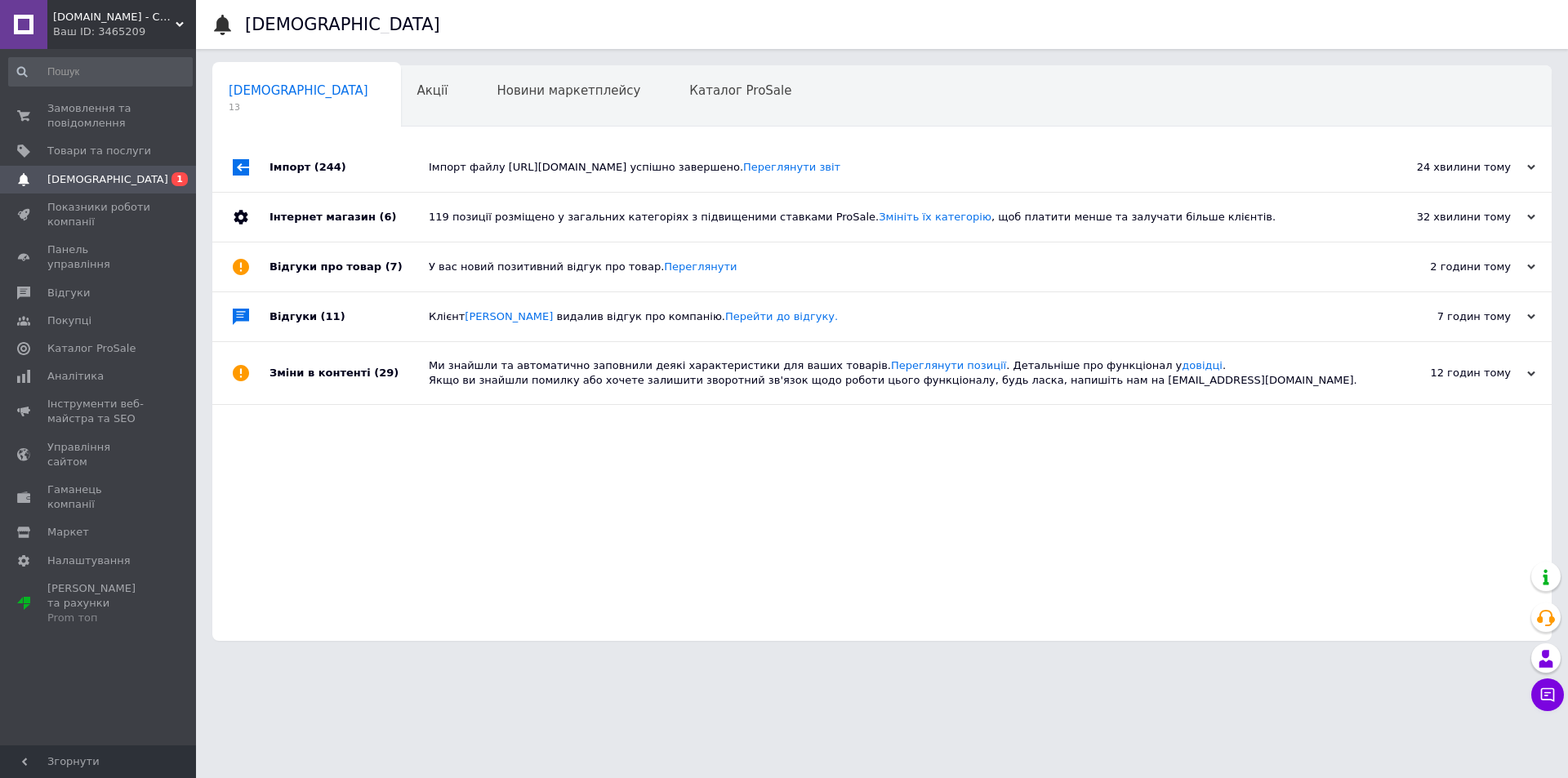
click at [445, 266] on div "У вас новий позитивний відгук про товар. [GEOGRAPHIC_DATA]" at bounding box center [900, 267] width 944 height 15
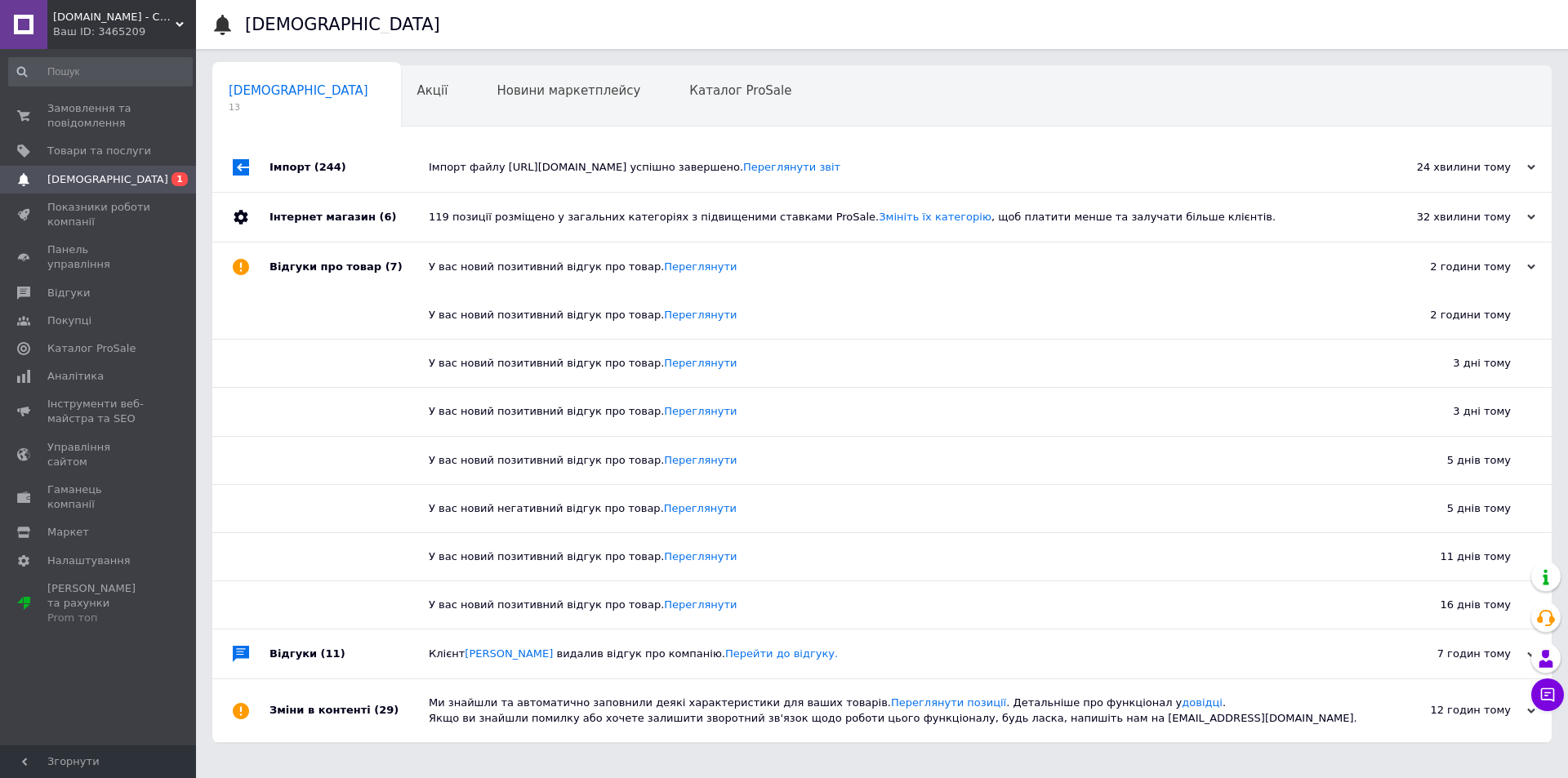
click at [445, 266] on div "У вас новий позитивний відгук про товар. [GEOGRAPHIC_DATA]" at bounding box center [900, 267] width 944 height 15
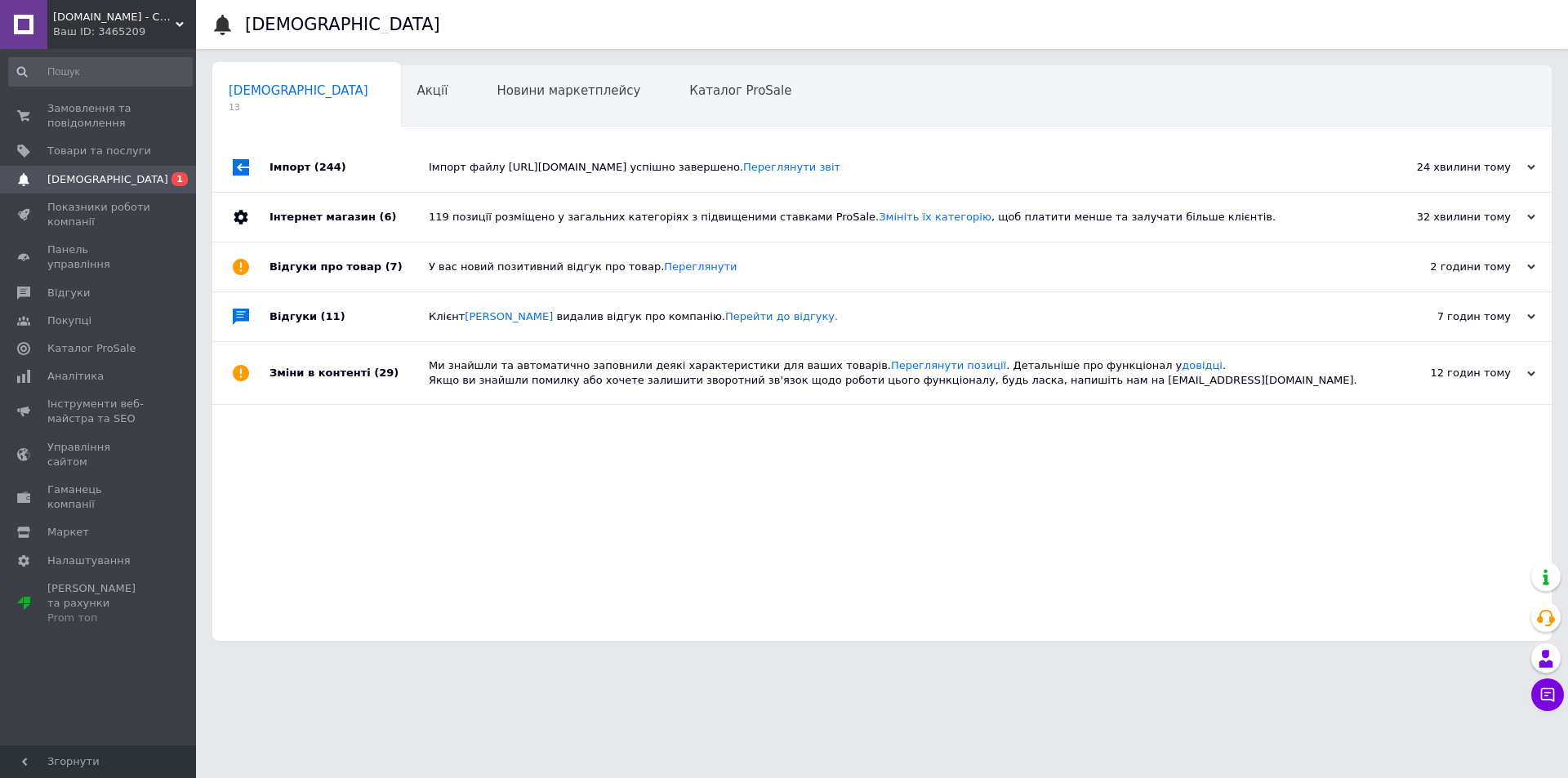
click at [102, 176] on span "[DEMOGRAPHIC_DATA]" at bounding box center [108, 180] width 121 height 15
click at [491, 169] on div "Імпорт файлу [URL][DOMAIN_NAME] успішно завершено. Переглянути звіт" at bounding box center [900, 168] width 944 height 15
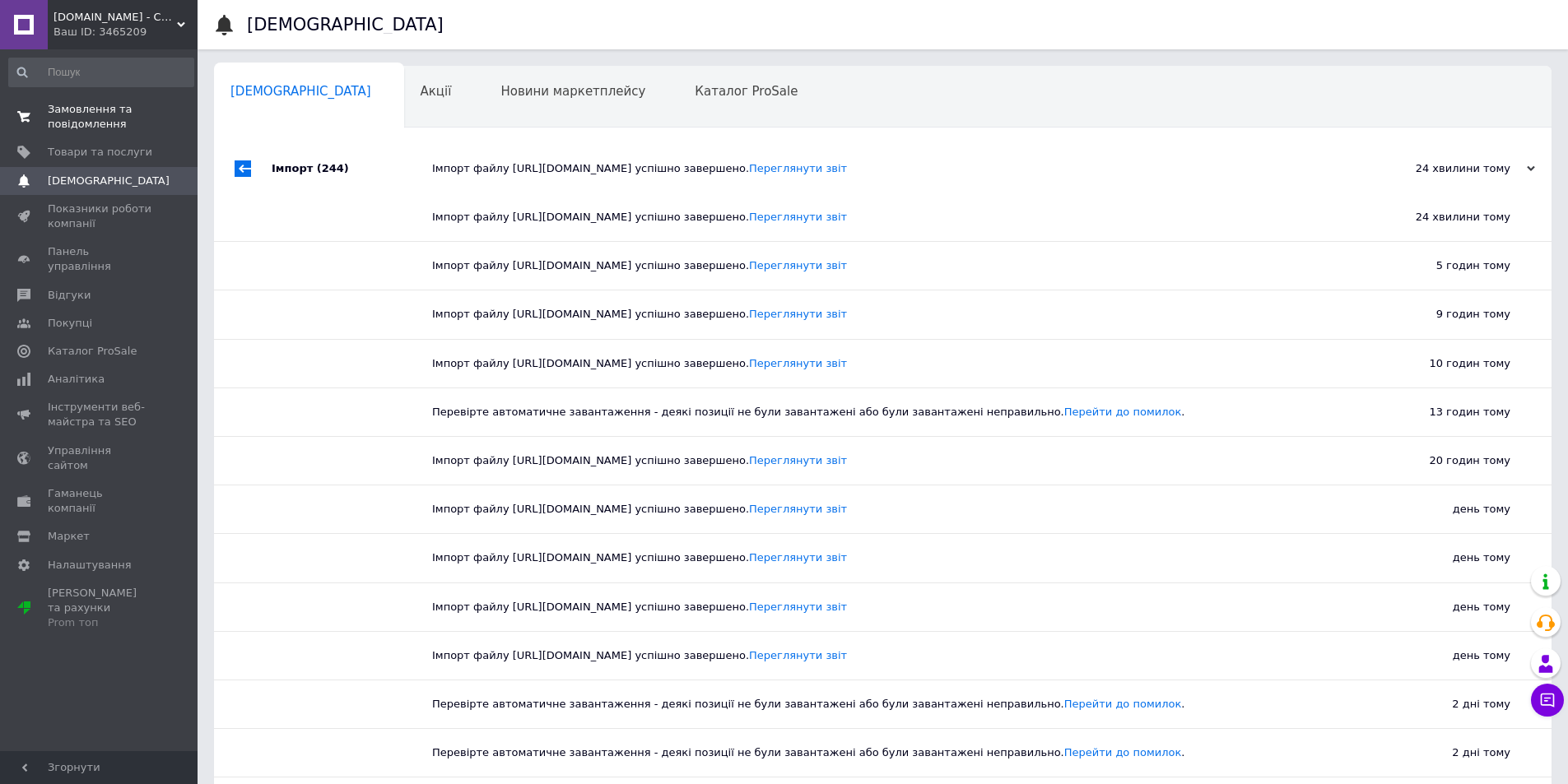
click at [74, 99] on link "Замовлення та повідомлення 0 0" at bounding box center [101, 117] width 202 height 43
